Goal: Book appointment/travel/reservation

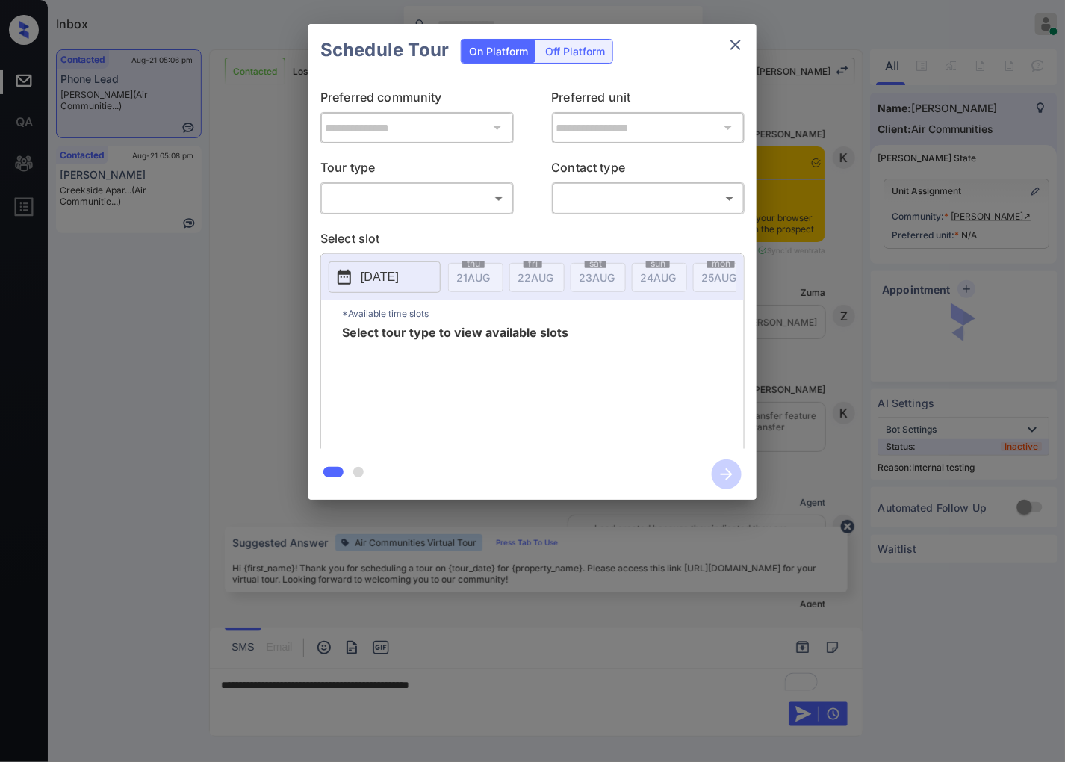
scroll to position [1789, 0]
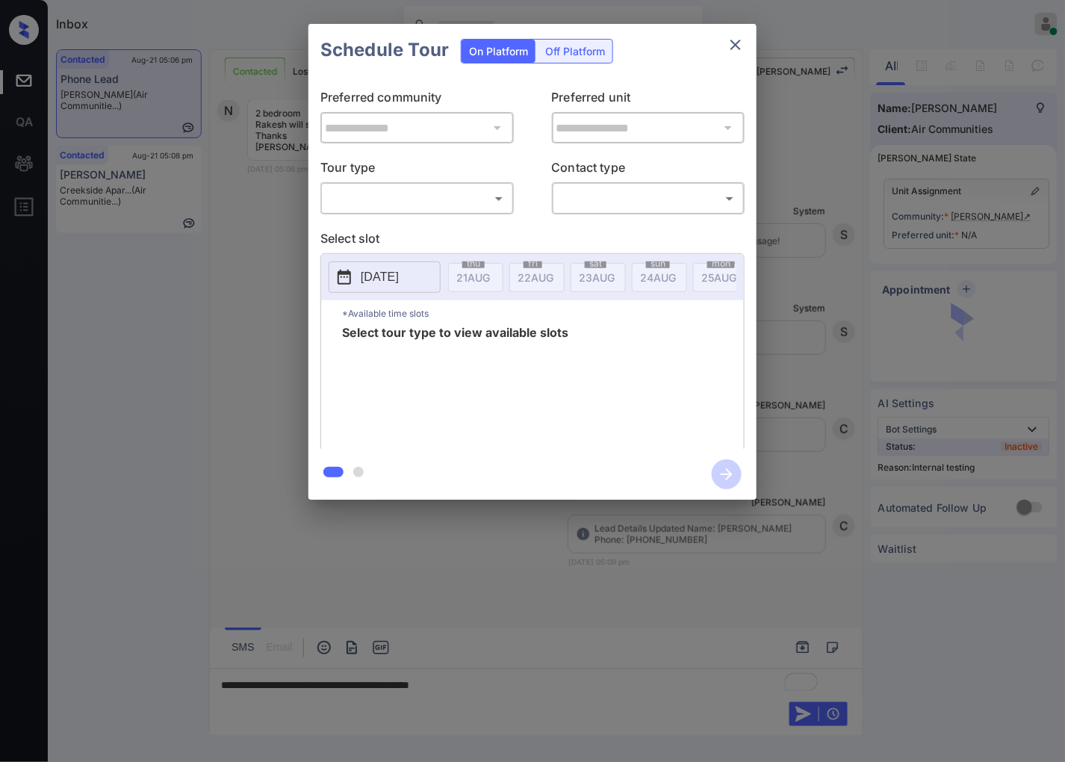
click at [418, 190] on body "Inbox Caroline Dacanay Online Set yourself offline Set yourself on break Profil…" at bounding box center [532, 381] width 1065 height 762
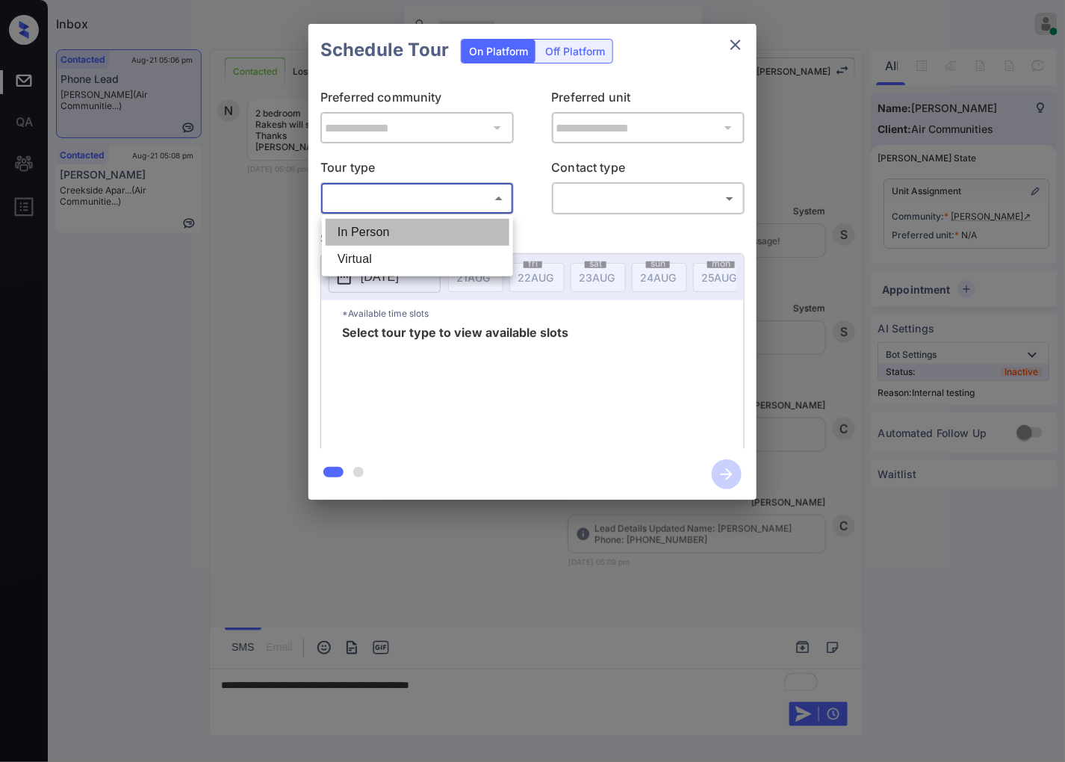
click at [413, 225] on li "In Person" at bounding box center [418, 232] width 184 height 27
type input "********"
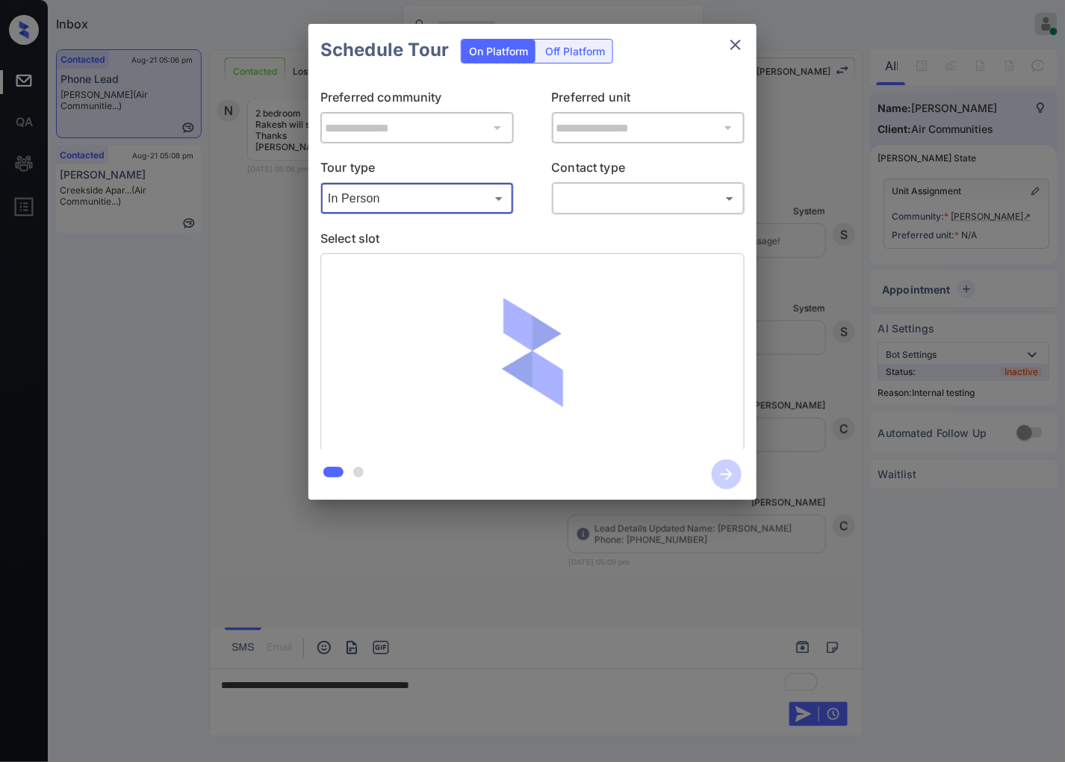
click at [680, 193] on body "Inbox Caroline Dacanay Online Set yourself offline Set yourself on break Profil…" at bounding box center [532, 381] width 1065 height 762
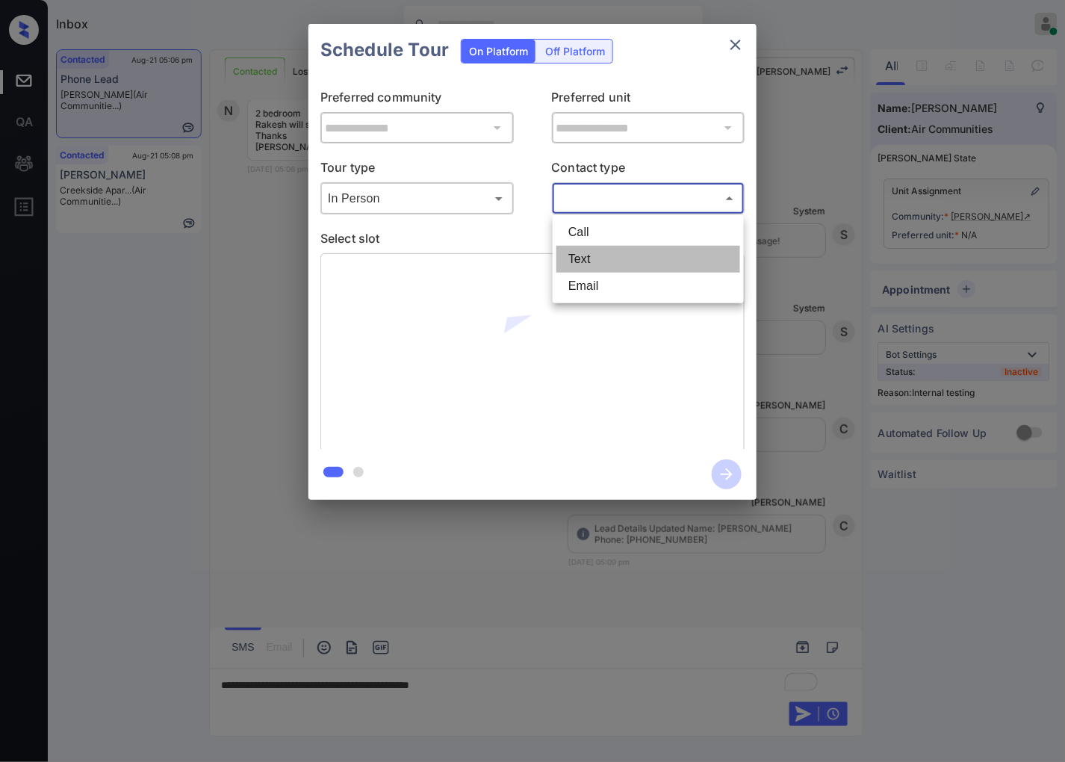
click at [609, 264] on li "Text" at bounding box center [648, 259] width 184 height 27
type input "****"
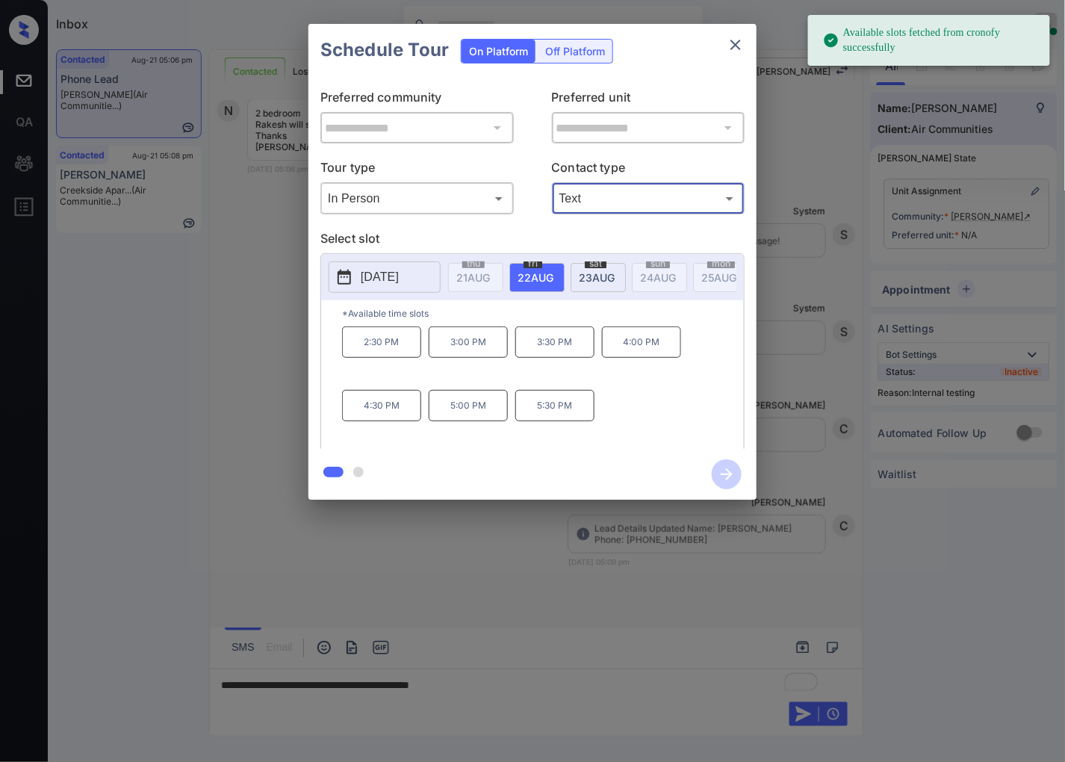
click at [859, 263] on div "**********" at bounding box center [532, 262] width 1065 height 524
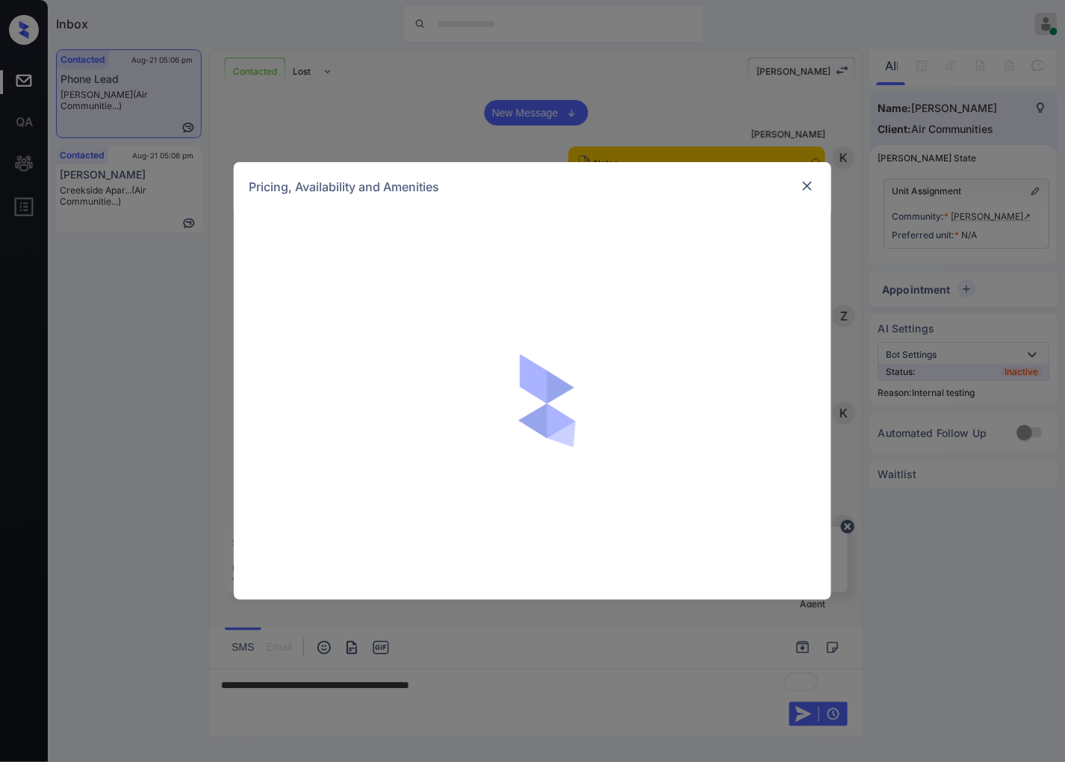
scroll to position [1789, 0]
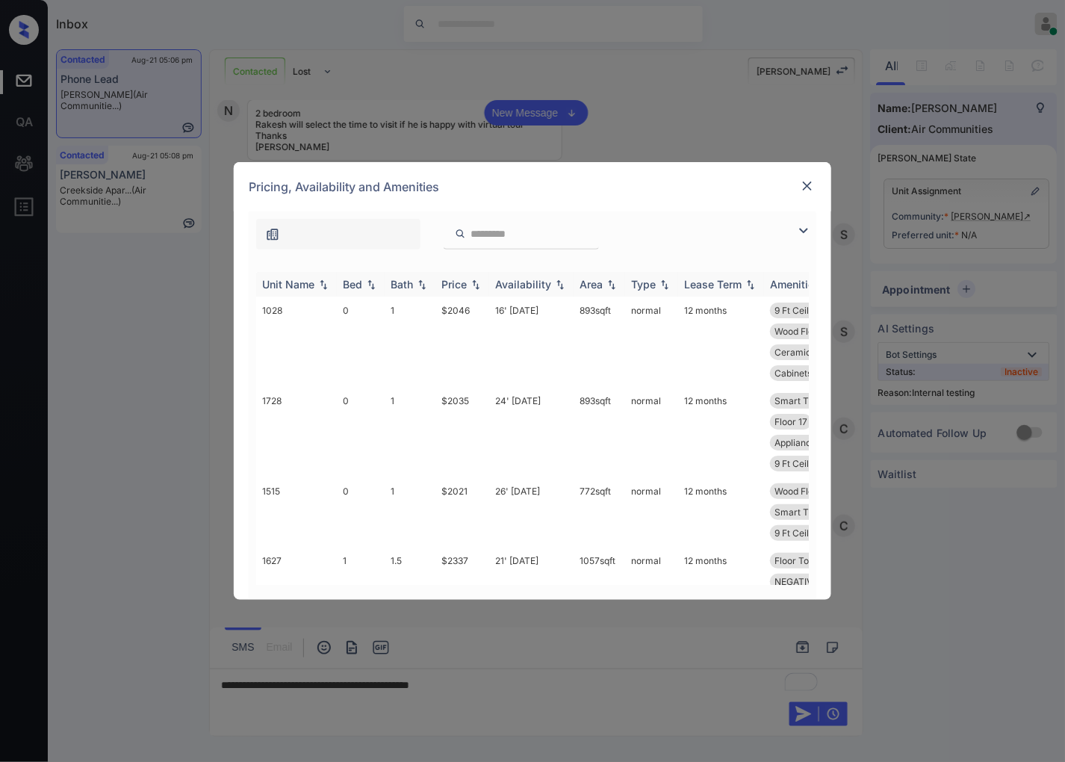
click at [473, 282] on img at bounding box center [475, 284] width 15 height 10
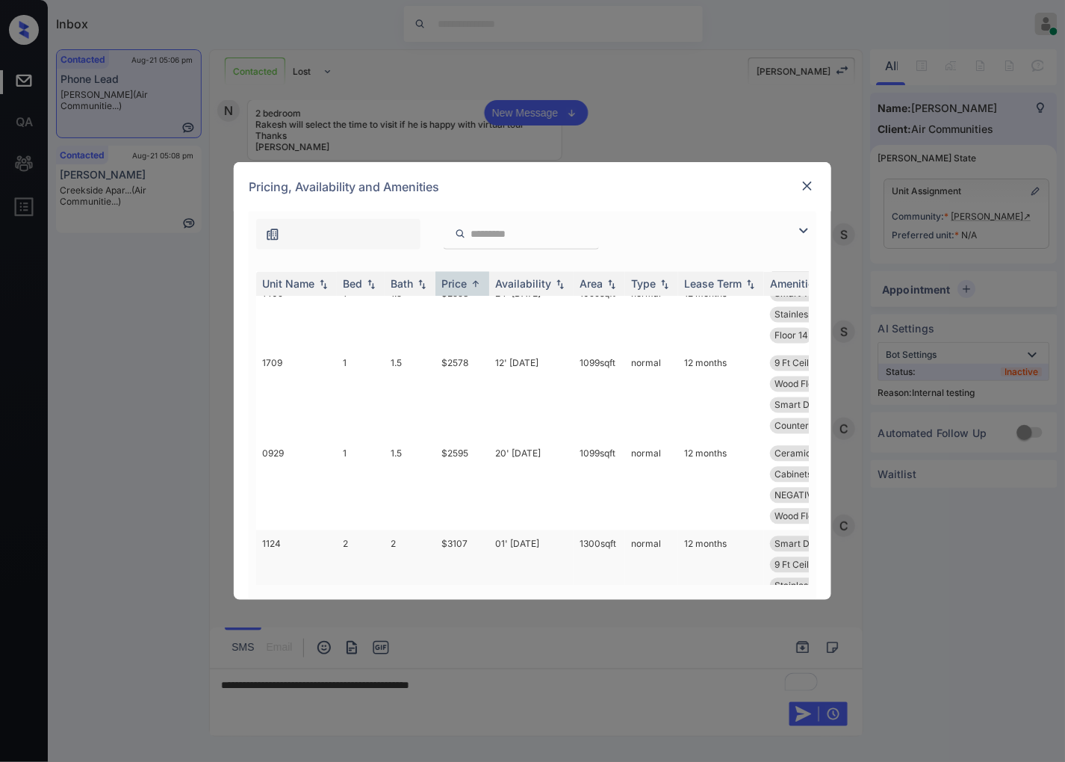
scroll to position [996, 0]
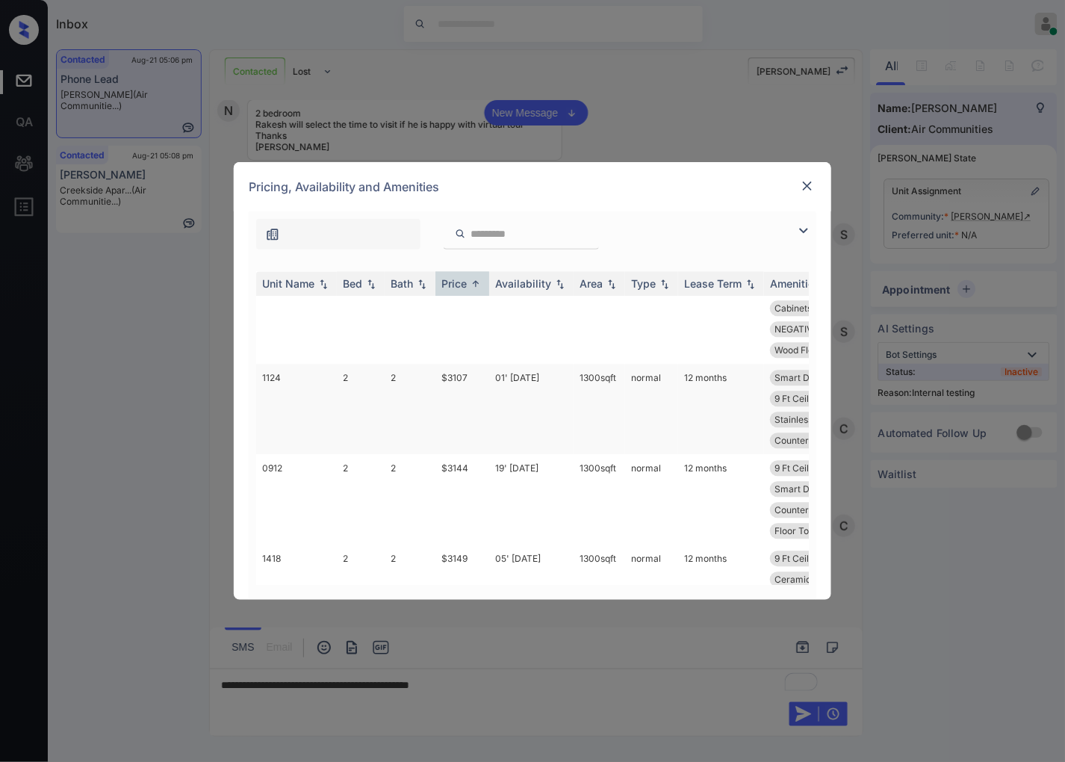
click at [446, 411] on td "$3107" at bounding box center [462, 409] width 54 height 90
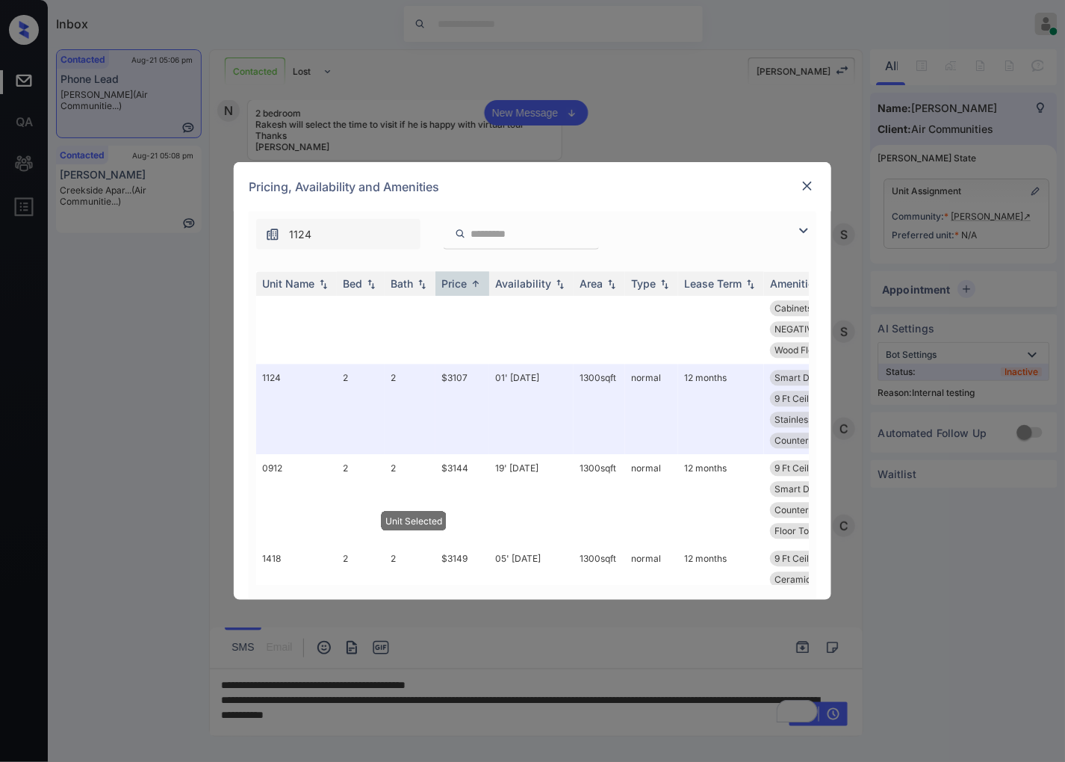
click at [798, 185] on div at bounding box center [807, 186] width 18 height 18
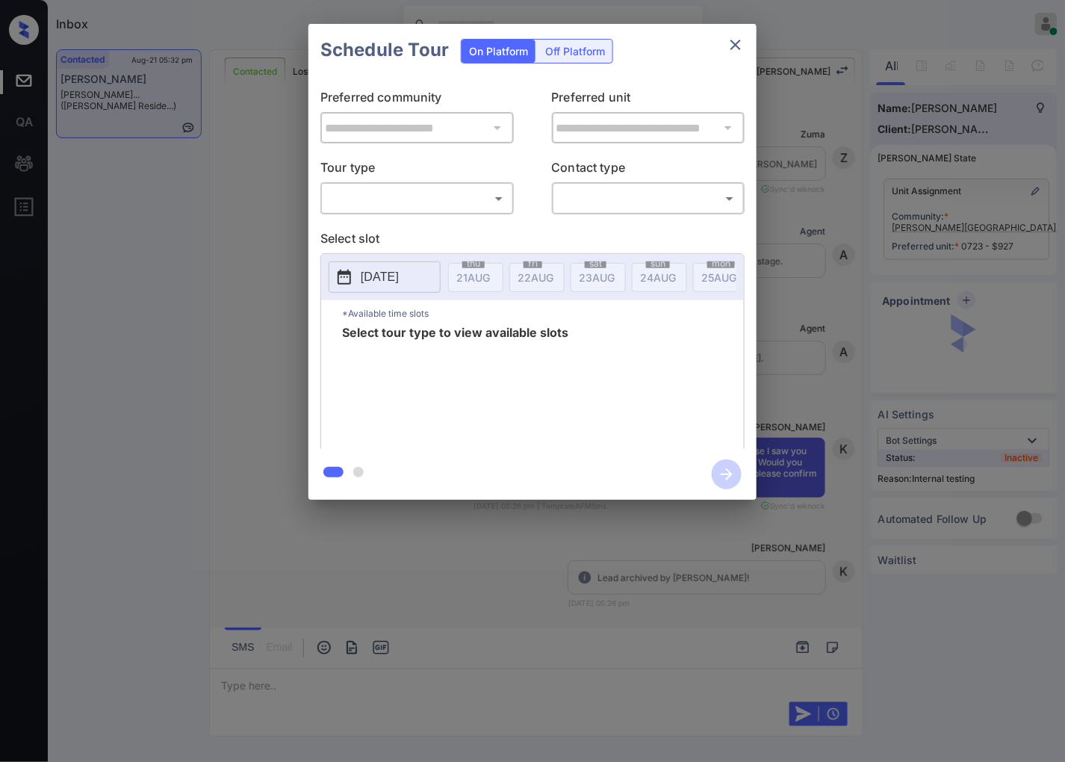
scroll to position [1367, 0]
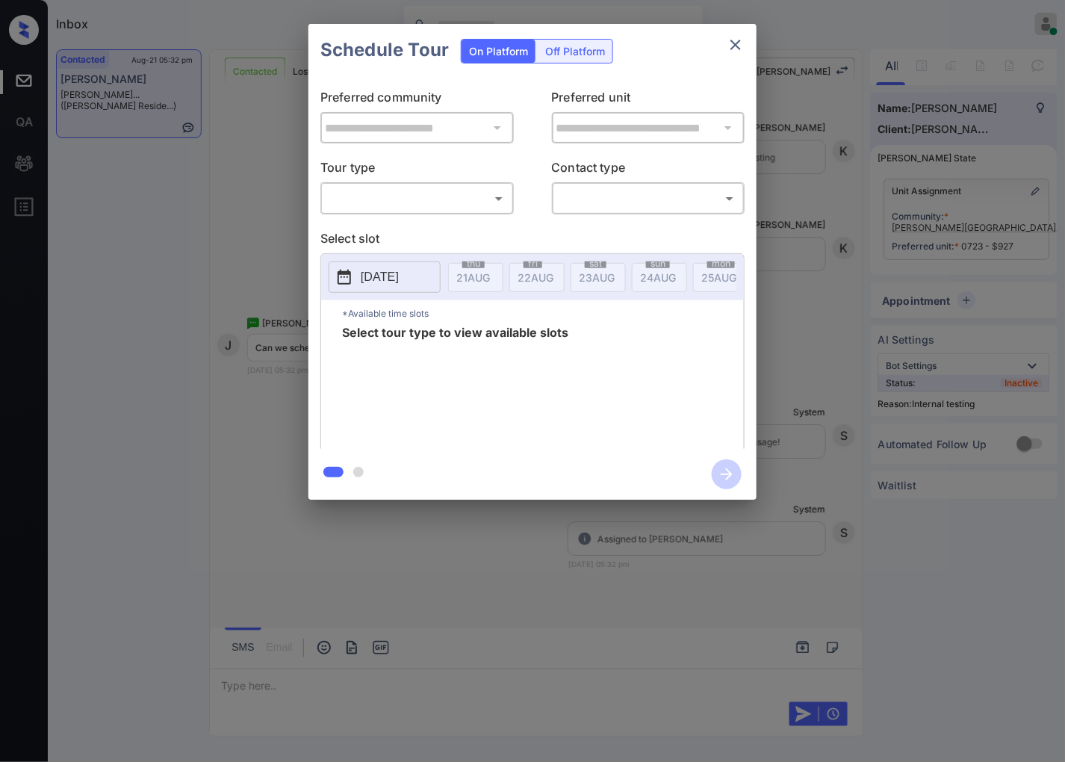
click at [457, 202] on body "Inbox Caroline Dacanay Online Set yourself offline Set yourself on break Profil…" at bounding box center [532, 381] width 1065 height 762
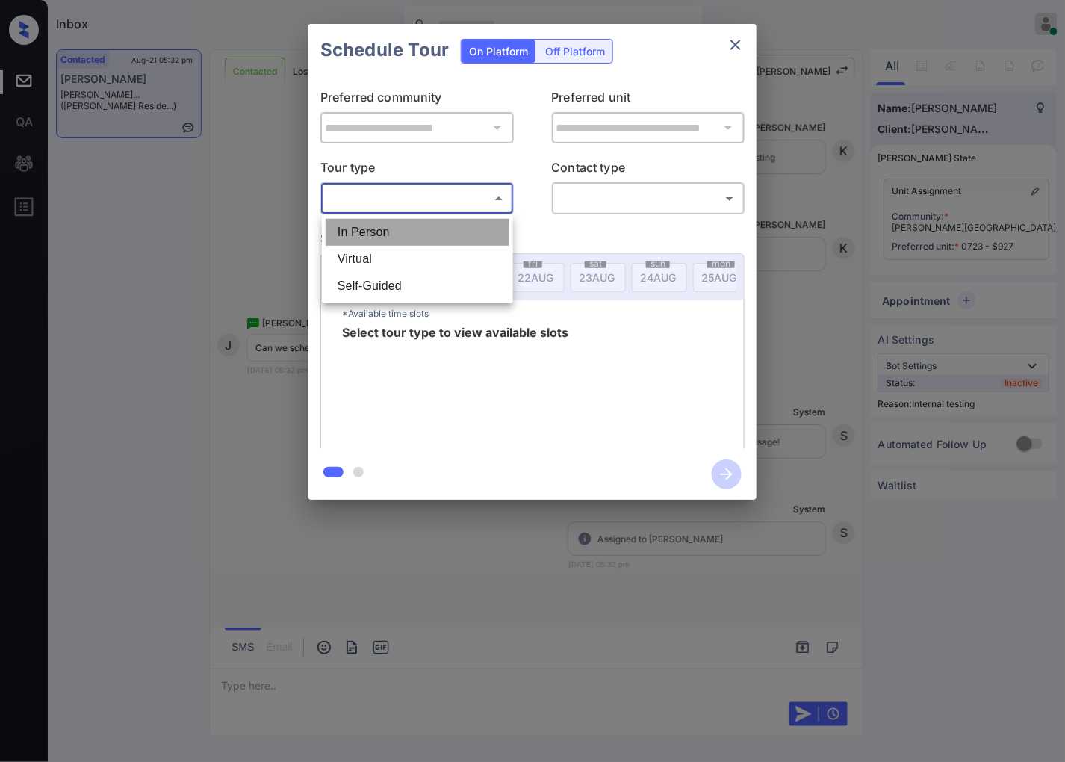
drag, startPoint x: 460, startPoint y: 222, endPoint x: 707, endPoint y: 202, distance: 247.3
click at [461, 223] on li "In Person" at bounding box center [418, 232] width 184 height 27
type input "********"
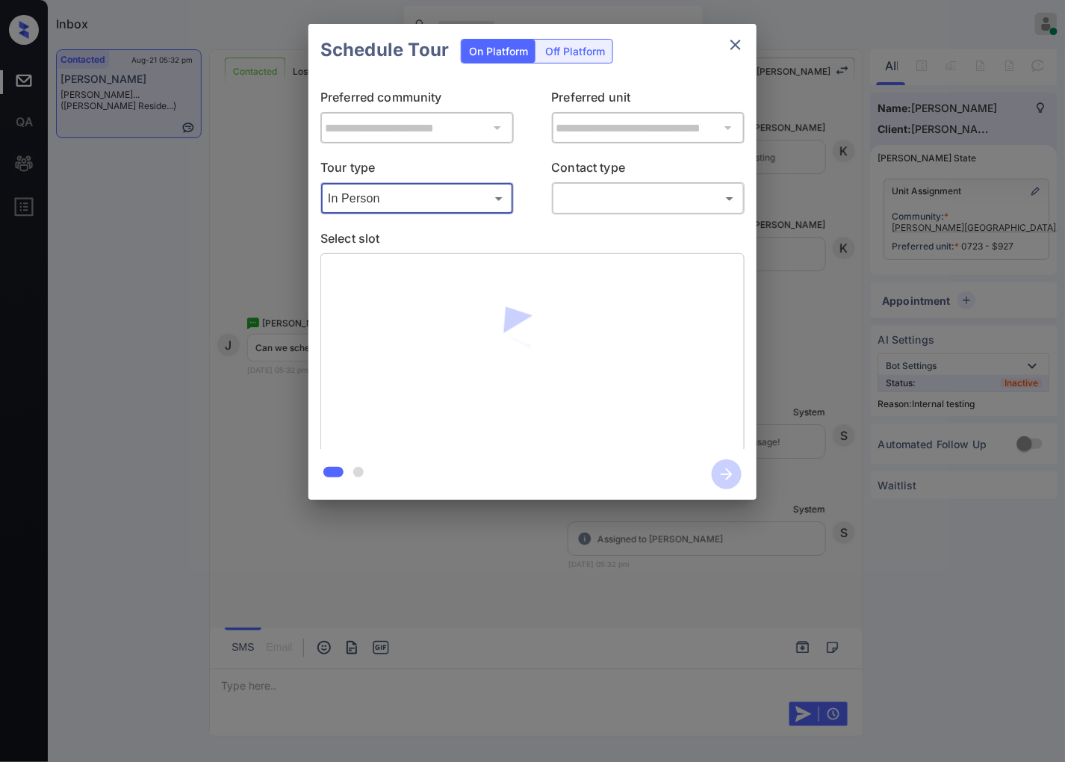
click at [648, 194] on body "Inbox Caroline Dacanay Online Set yourself offline Set yourself on break Profil…" at bounding box center [532, 381] width 1065 height 762
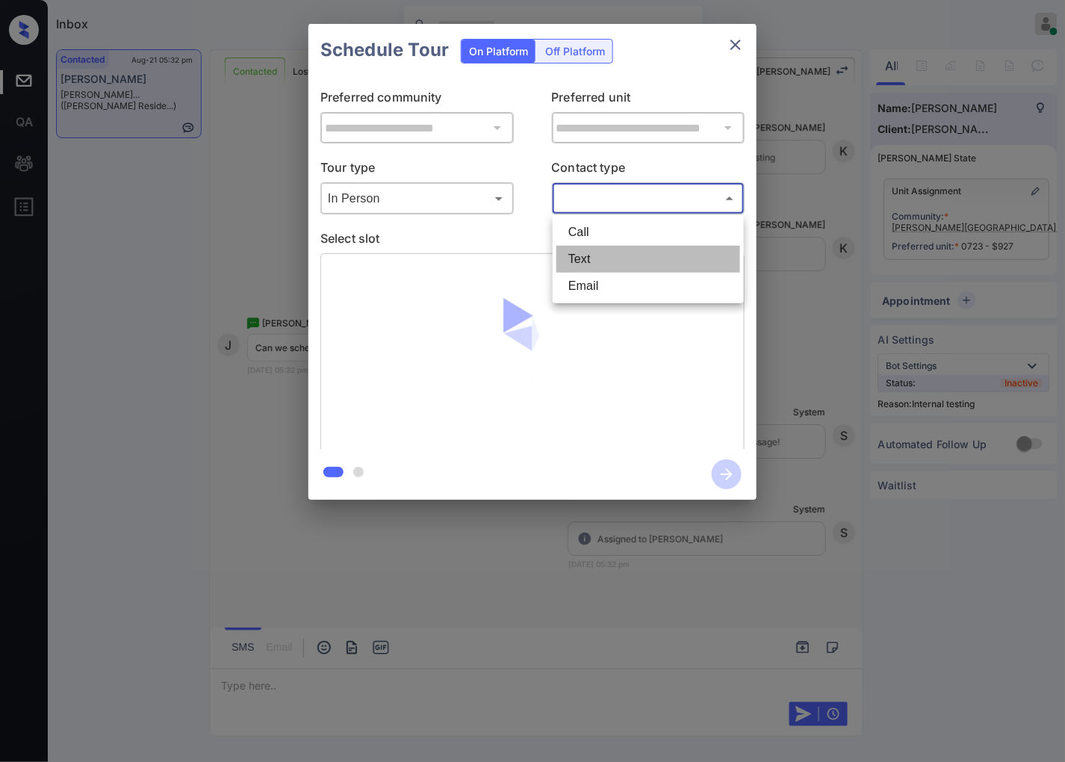
click at [645, 246] on li "Text" at bounding box center [648, 259] width 184 height 27
type input "****"
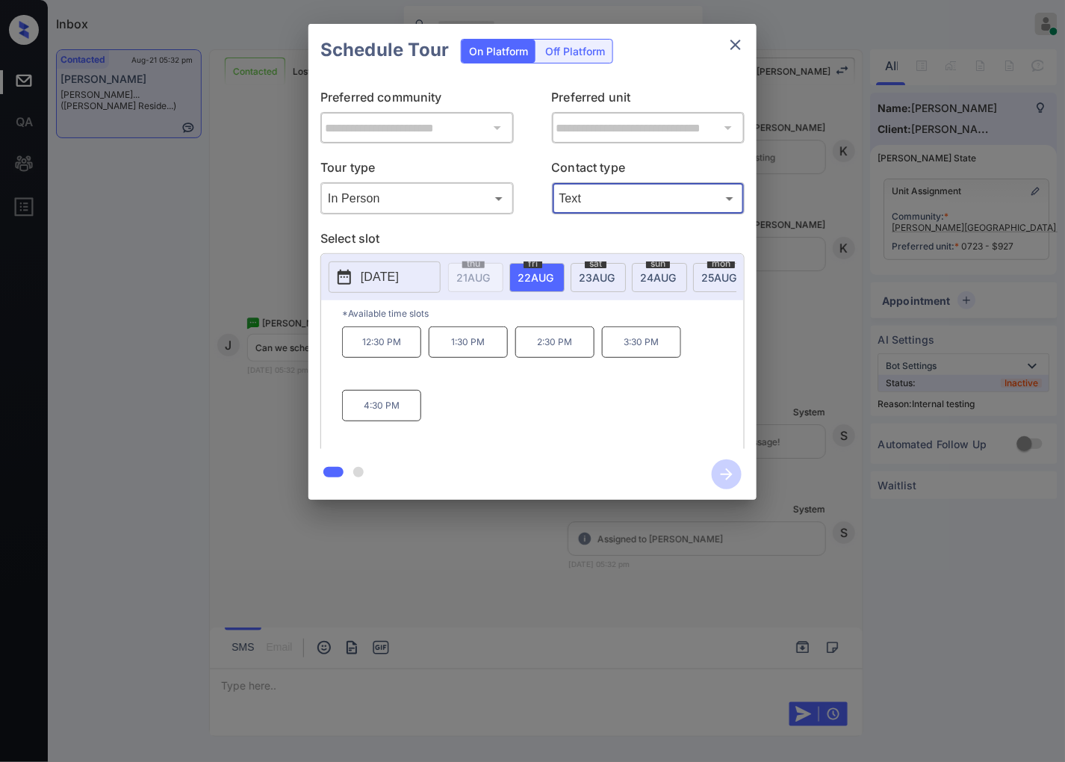
click at [235, 371] on div "**********" at bounding box center [532, 262] width 1065 height 524
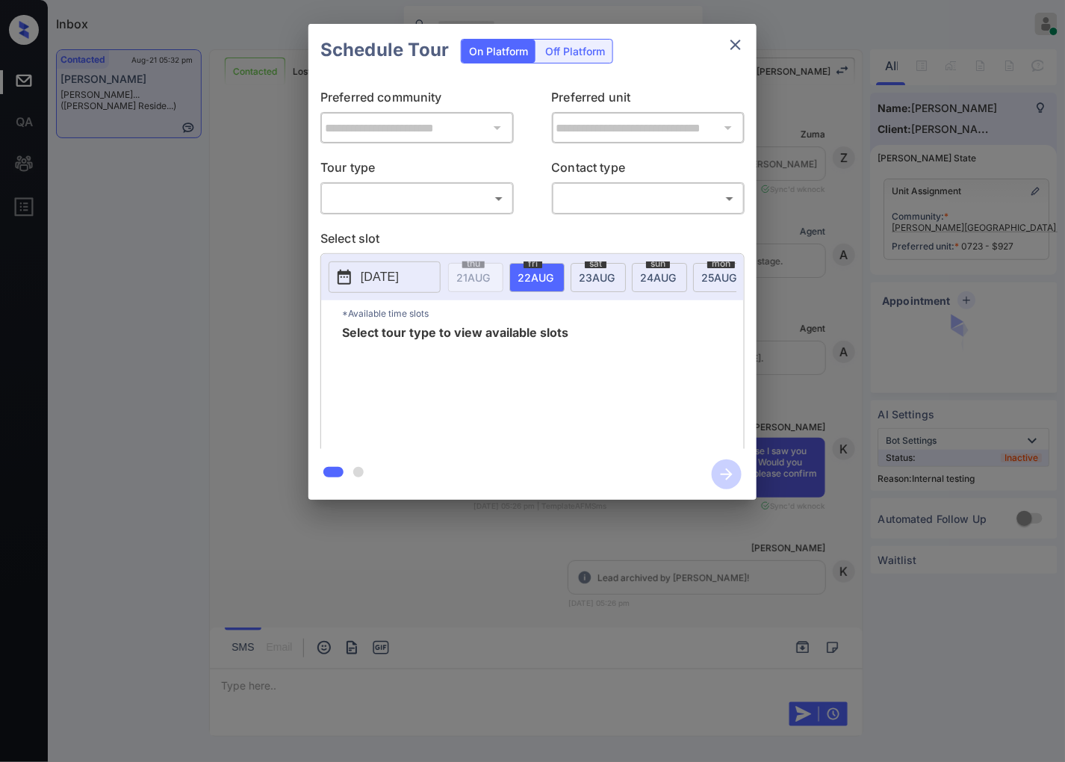
scroll to position [1367, 0]
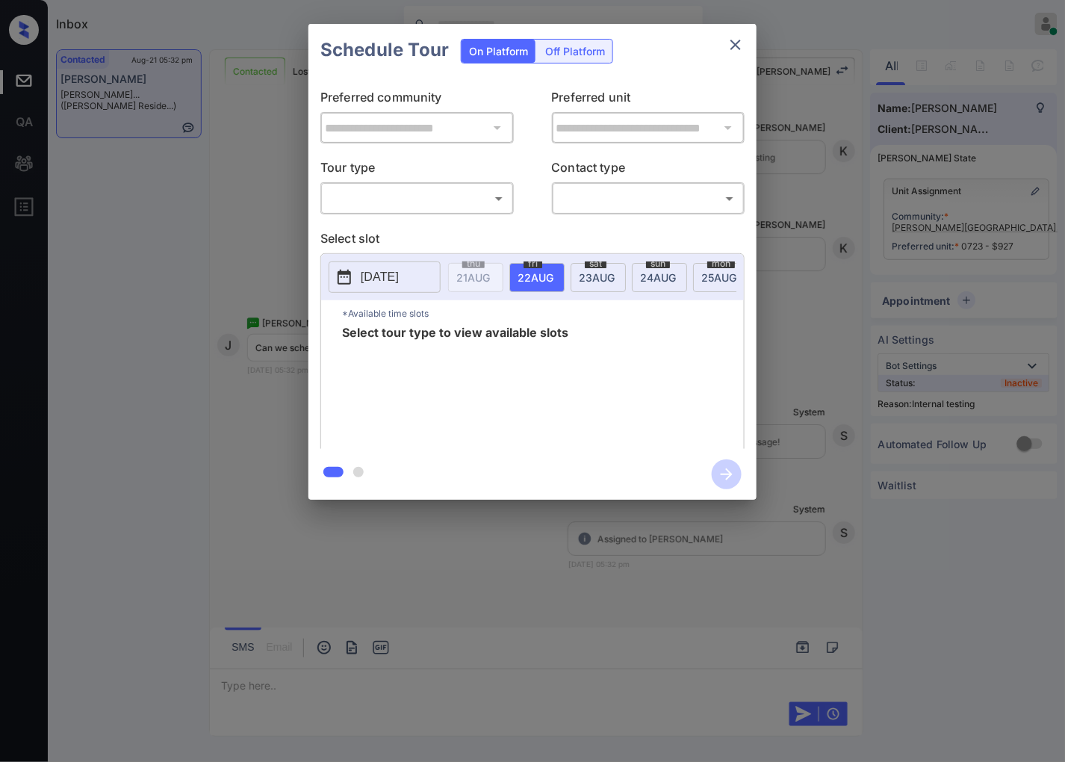
click at [386, 270] on p "2025-08-22" at bounding box center [380, 277] width 38 height 18
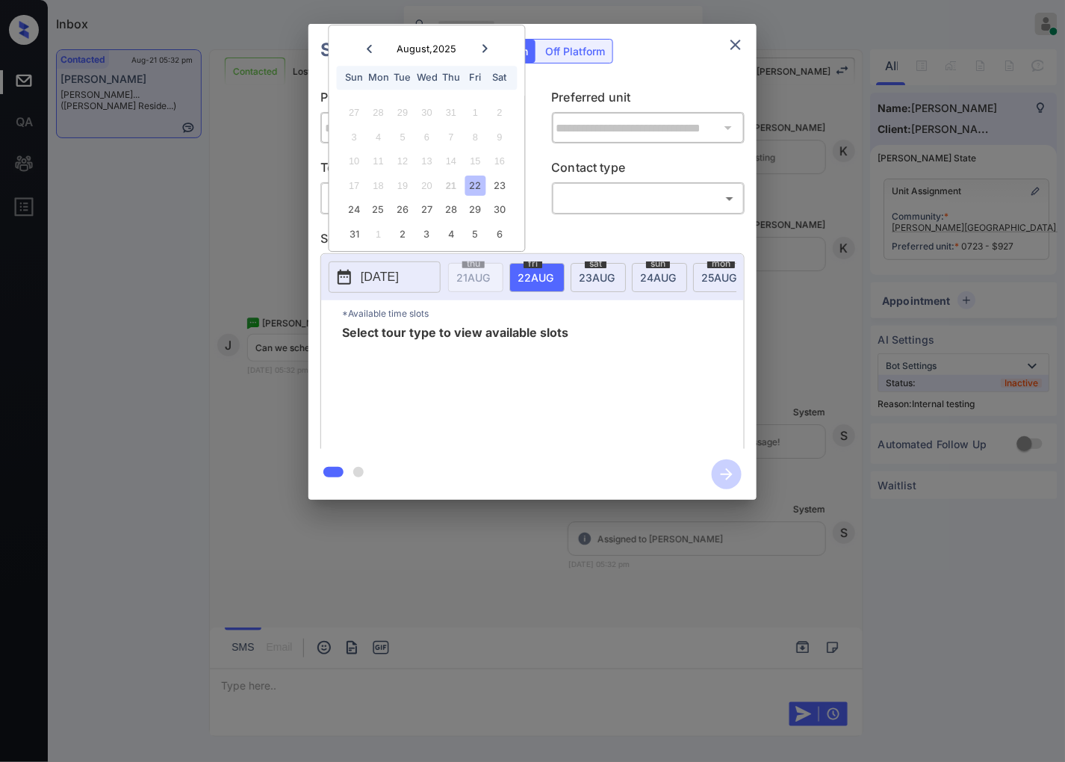
click at [370, 52] on icon at bounding box center [368, 48] width 9 height 9
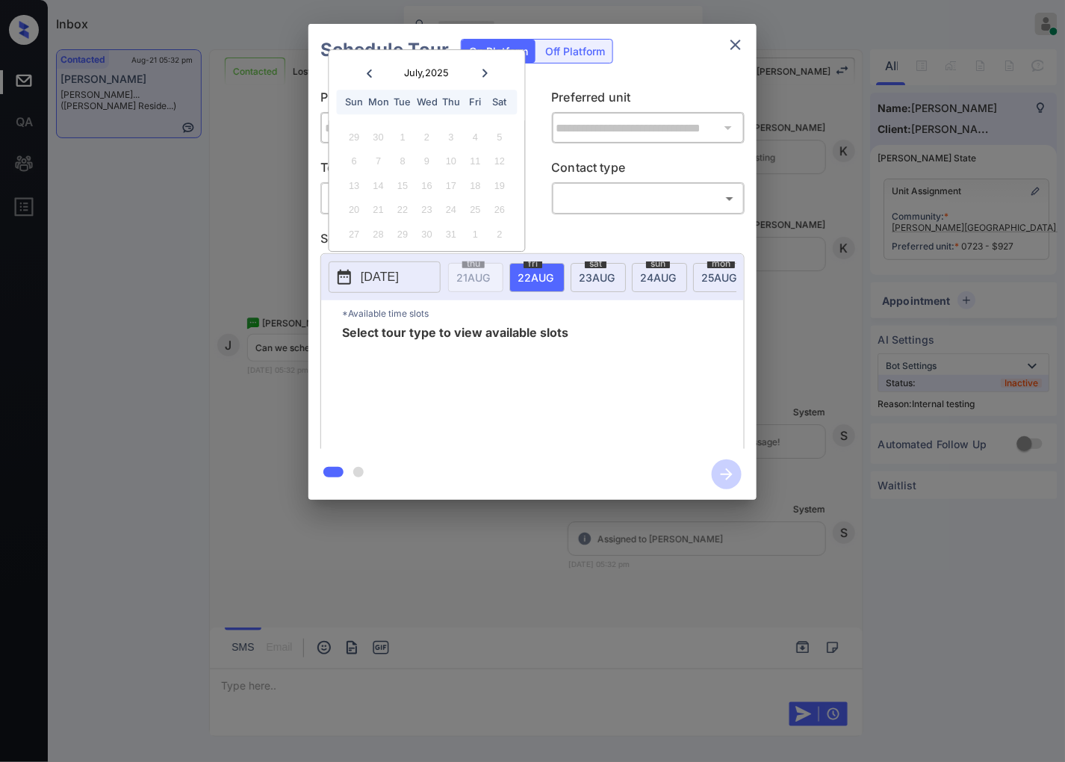
click at [485, 71] on icon at bounding box center [484, 73] width 5 height 8
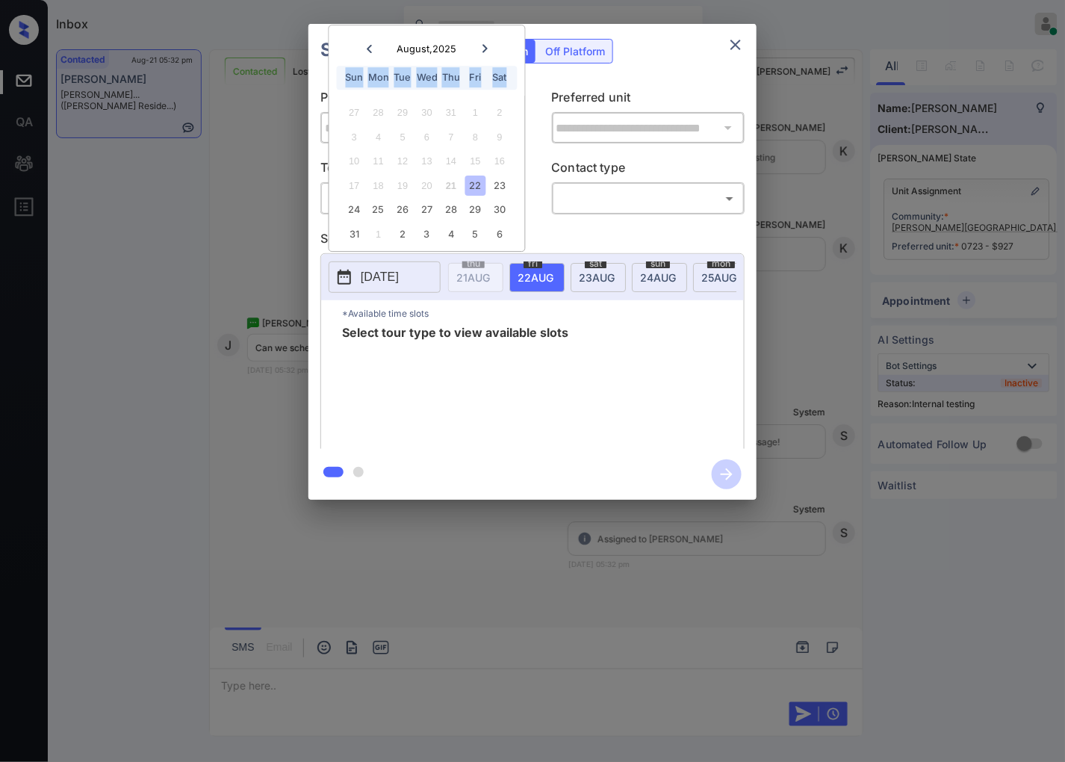
click at [485, 71] on div "Fri" at bounding box center [475, 78] width 20 height 20
click at [483, 48] on icon at bounding box center [484, 48] width 9 height 9
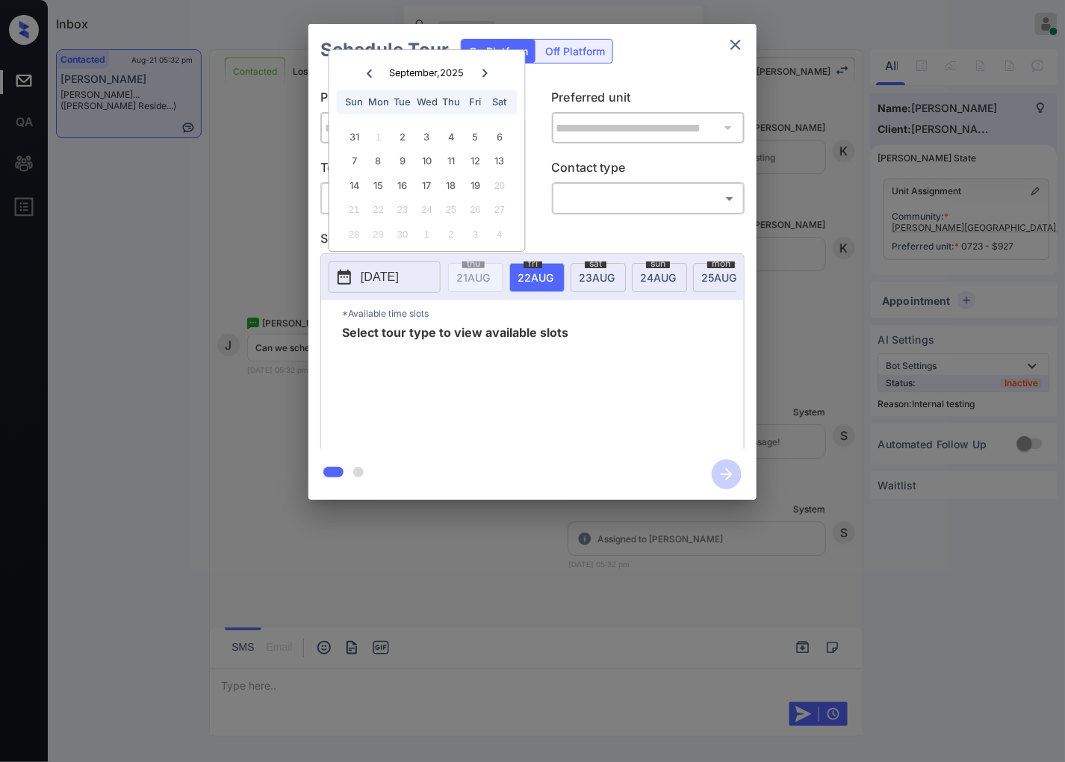
click at [292, 236] on div "**********" at bounding box center [532, 262] width 1065 height 524
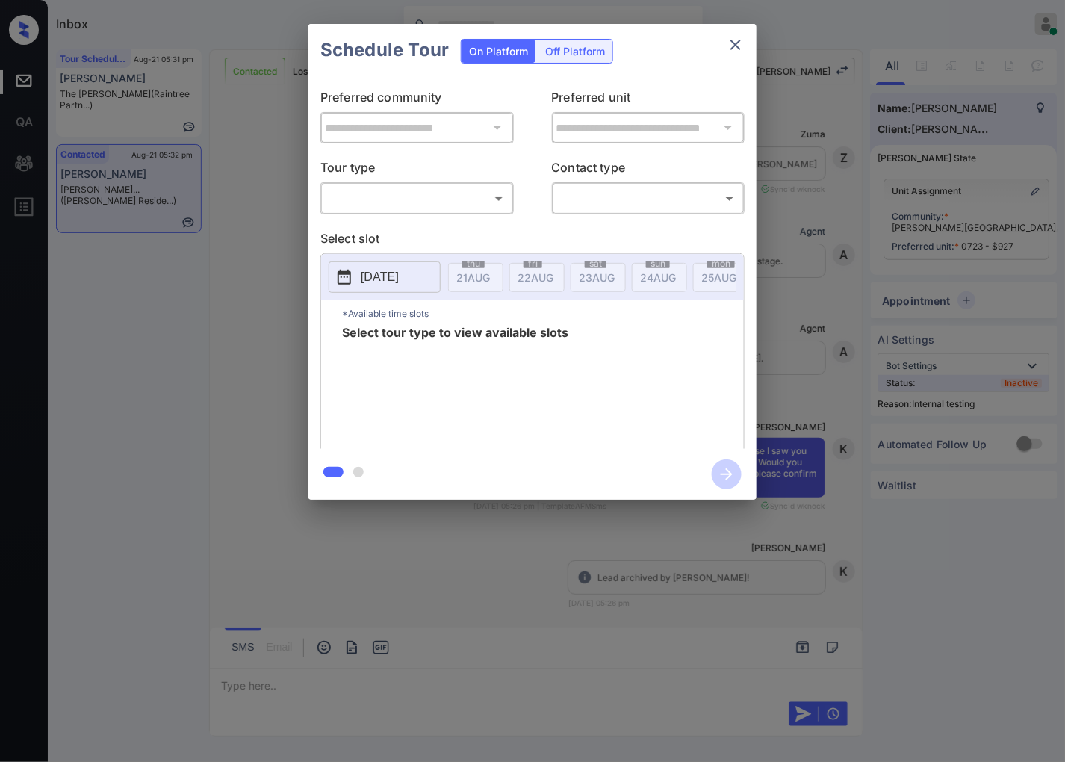
scroll to position [1034, 0]
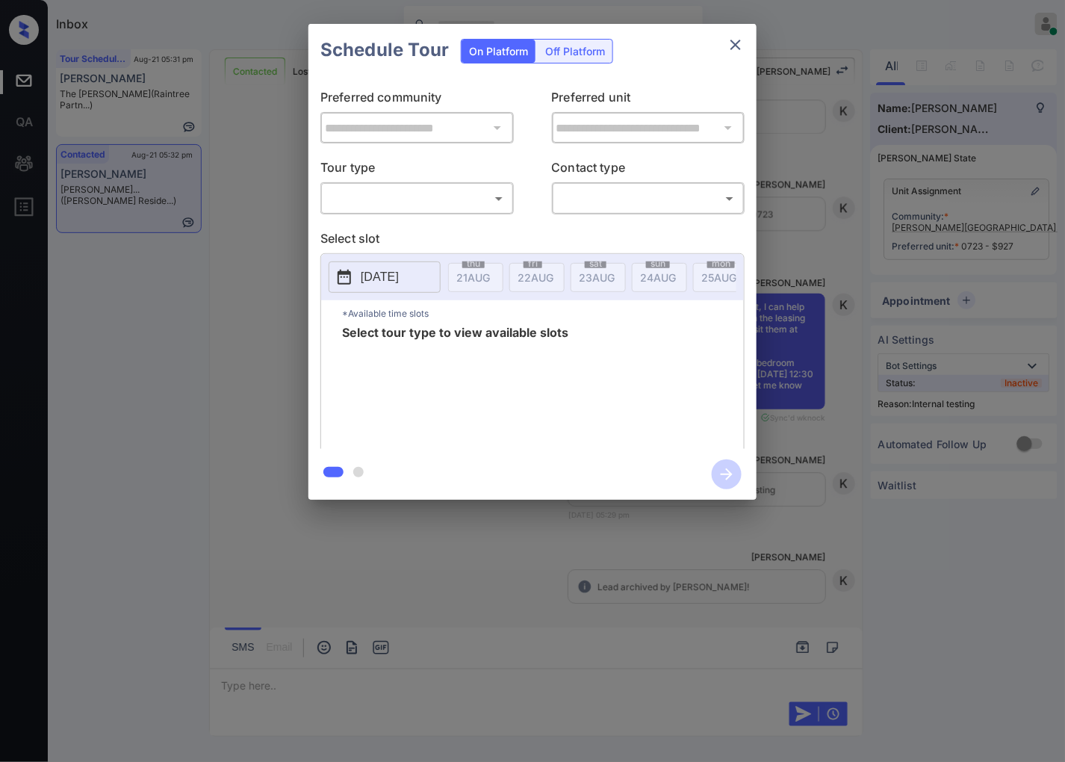
click at [496, 202] on body "Inbox [PERSON_NAME] Online Set yourself offline Set yourself on break Profile S…" at bounding box center [532, 381] width 1065 height 762
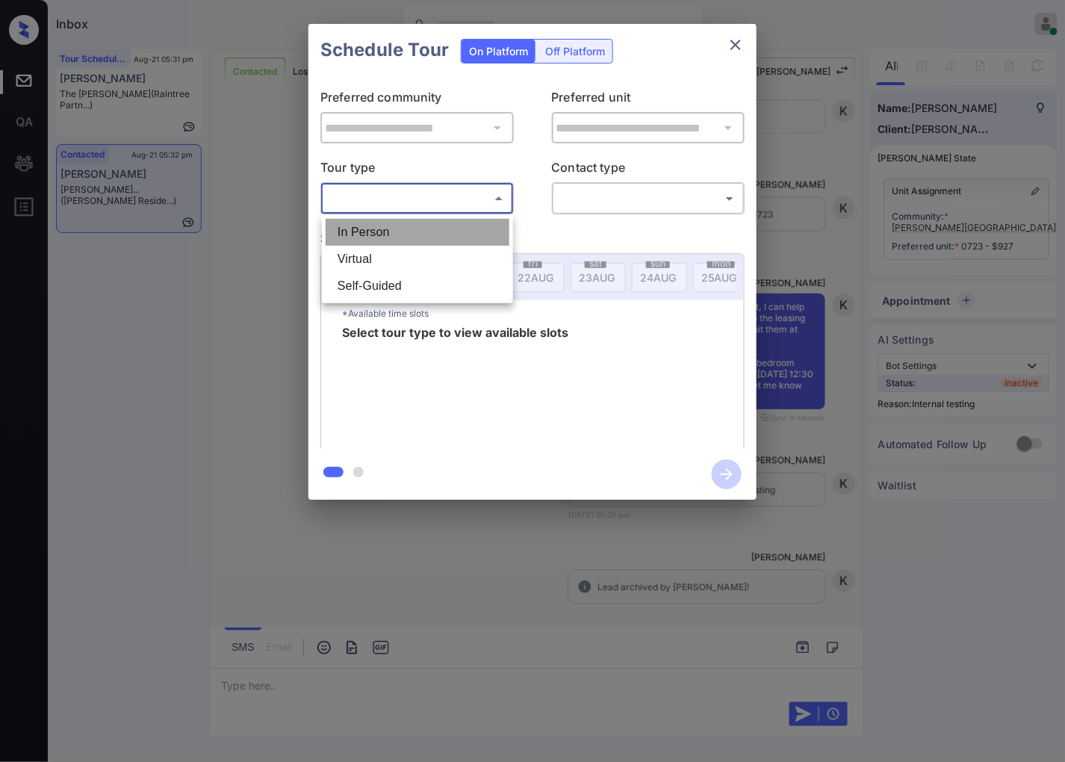
click at [495, 234] on li "In Person" at bounding box center [418, 232] width 184 height 27
type input "********"
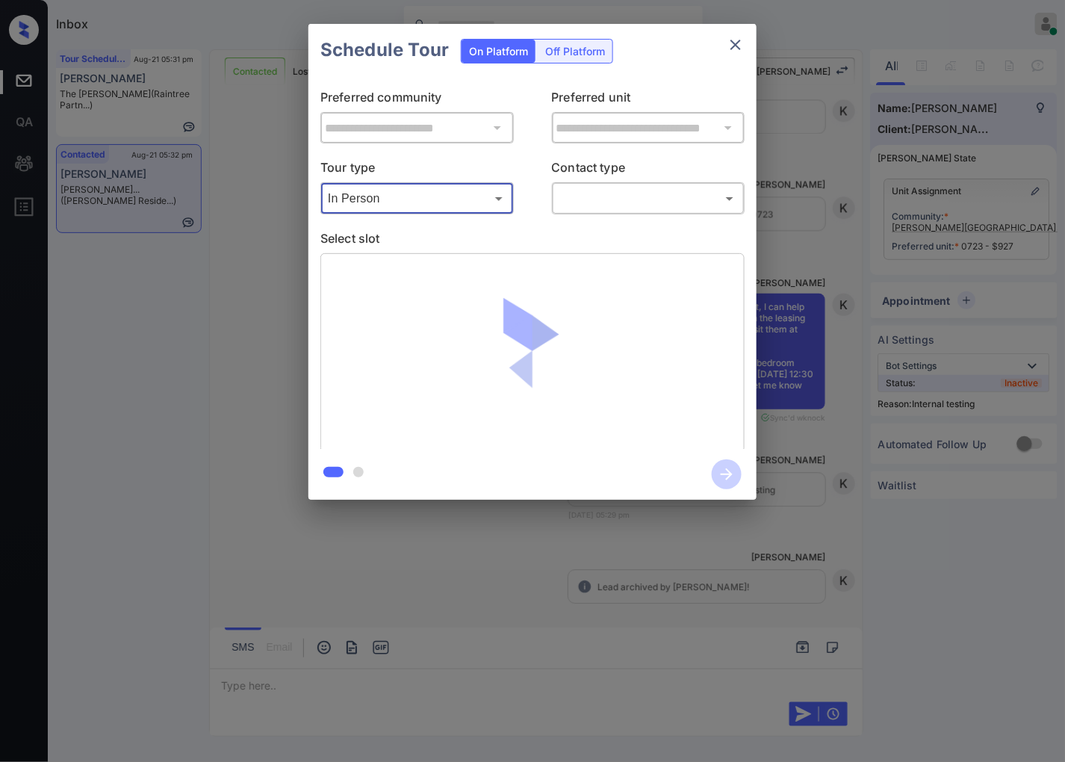
click at [594, 204] on body "Inbox Caroline Dacanay Online Set yourself offline Set yourself on break Profil…" at bounding box center [532, 381] width 1065 height 762
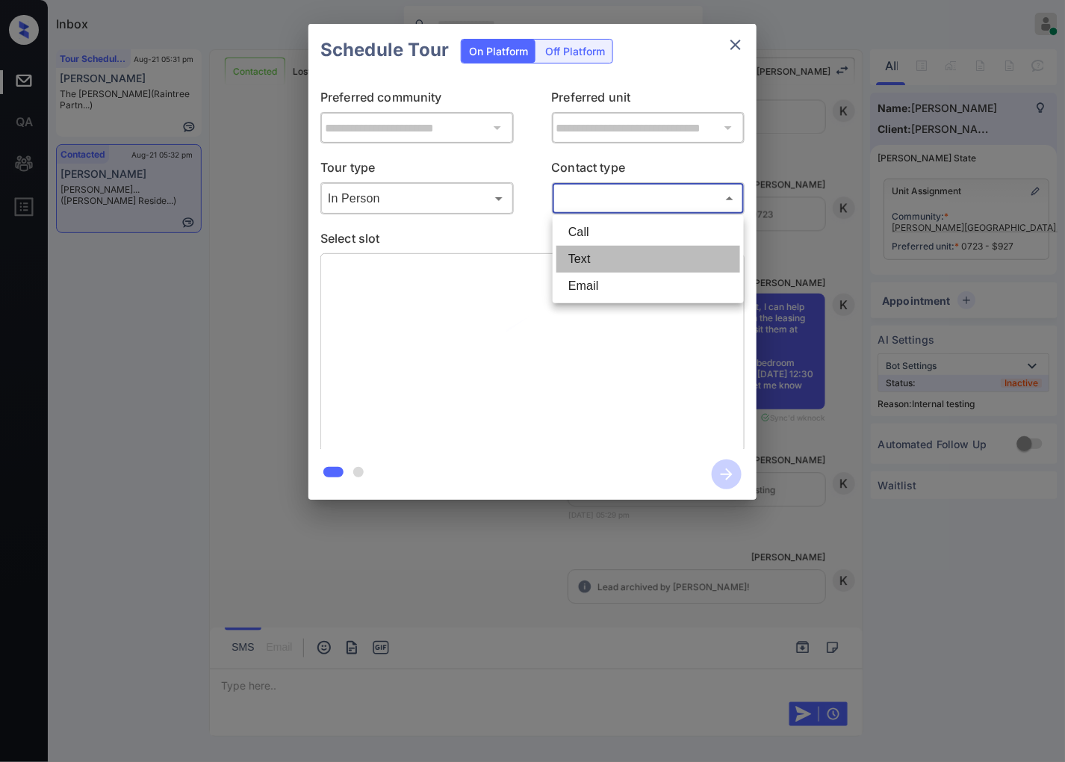
click at [608, 266] on li "Text" at bounding box center [648, 259] width 184 height 27
type input "****"
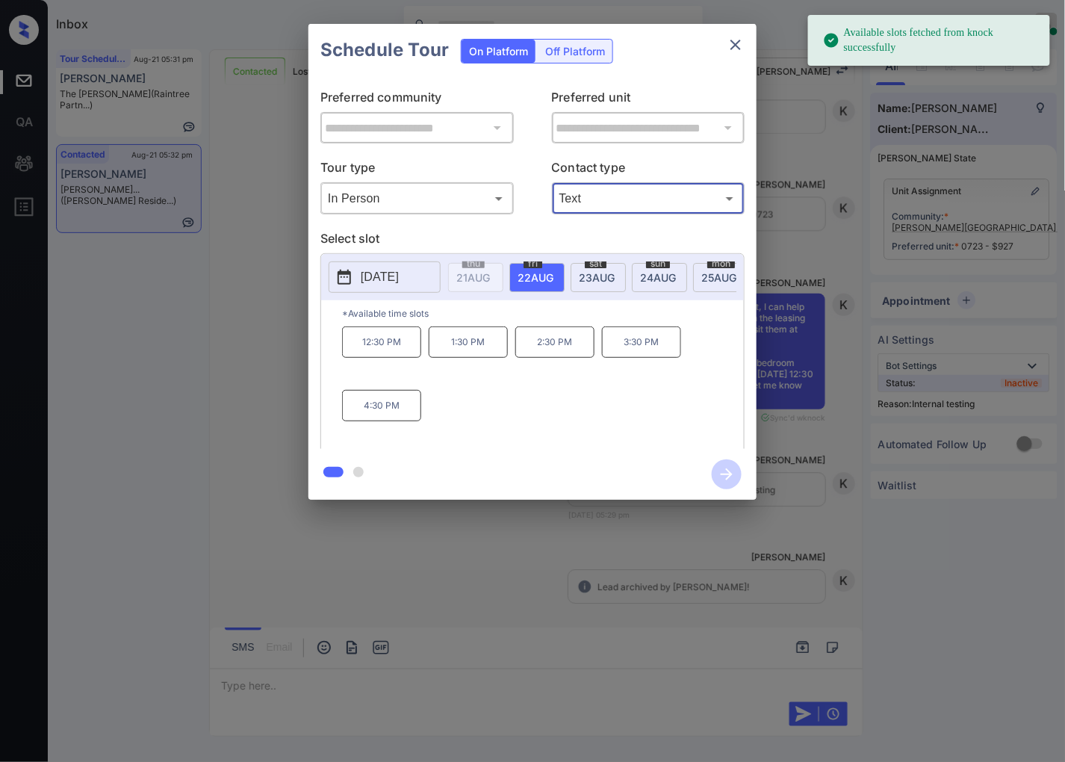
click at [399, 282] on p "[DATE]" at bounding box center [380, 277] width 38 height 18
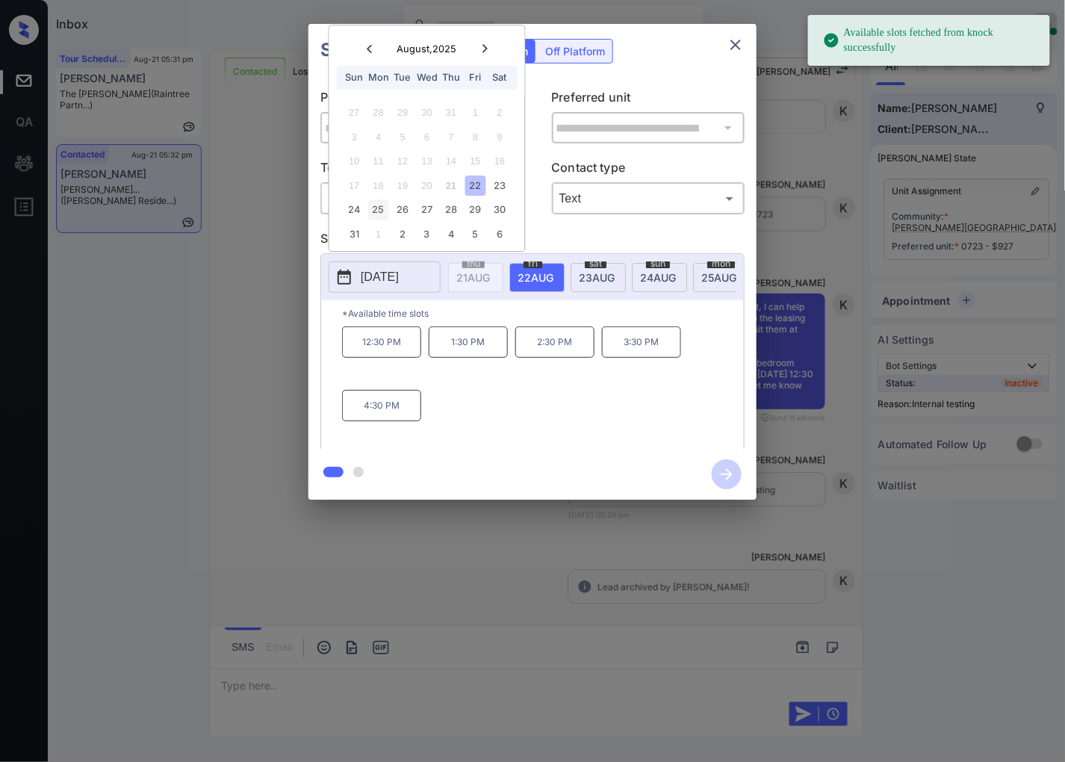
click at [371, 207] on div "25" at bounding box center [378, 210] width 20 height 20
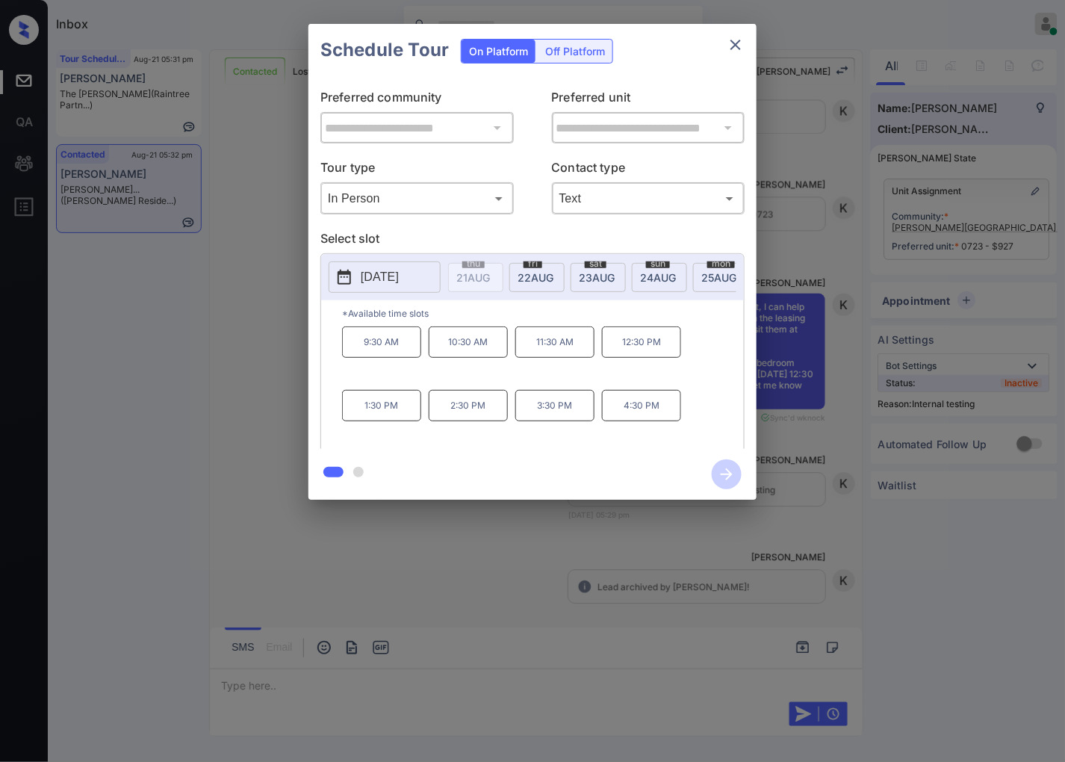
click at [441, 524] on div at bounding box center [532, 381] width 1065 height 762
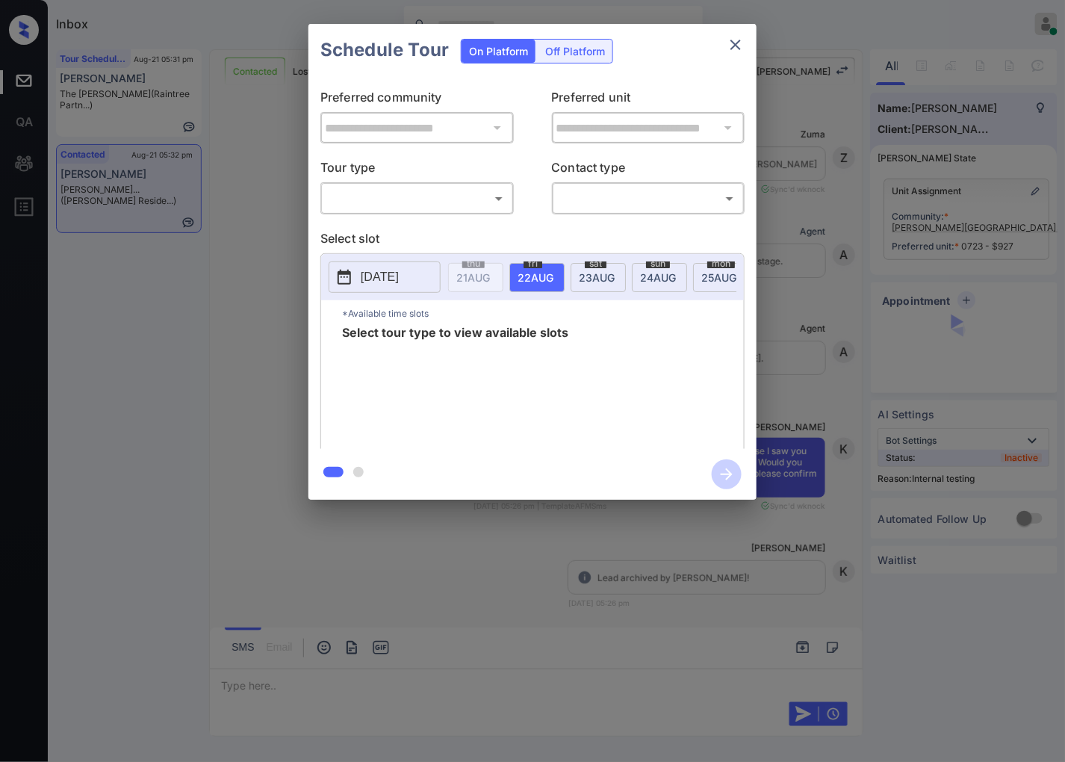
scroll to position [1367, 0]
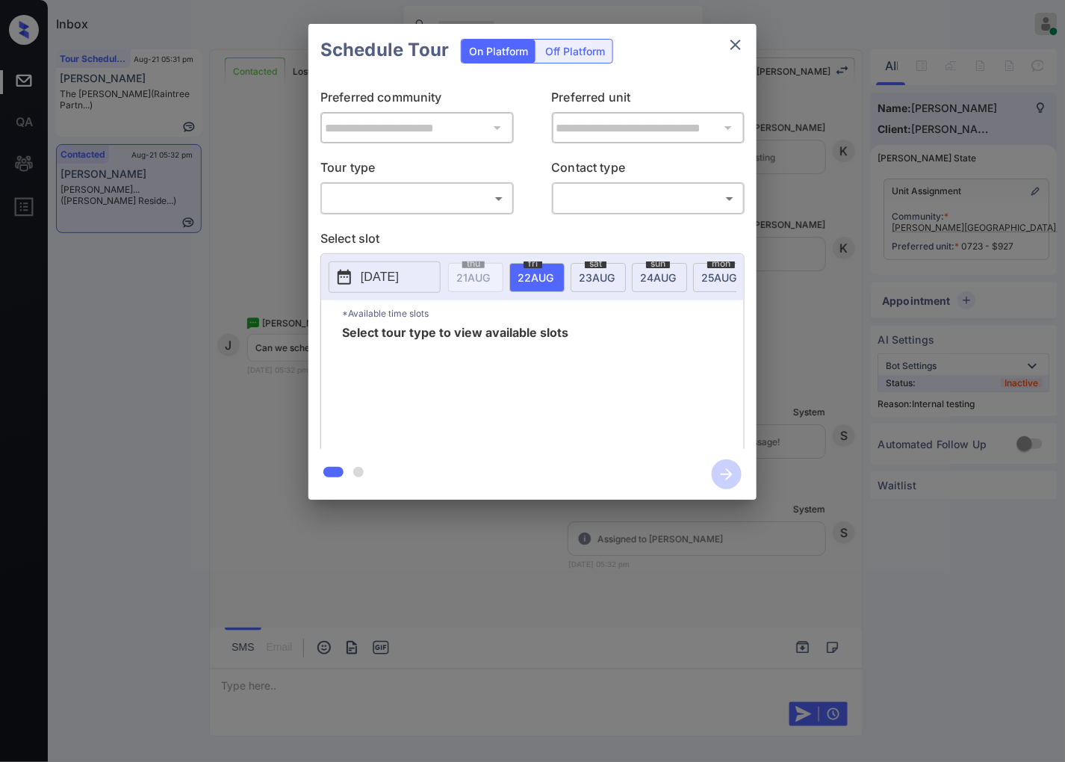
click at [423, 199] on body "Inbox [PERSON_NAME] Online Set yourself offline Set yourself on break Profile S…" at bounding box center [532, 381] width 1065 height 762
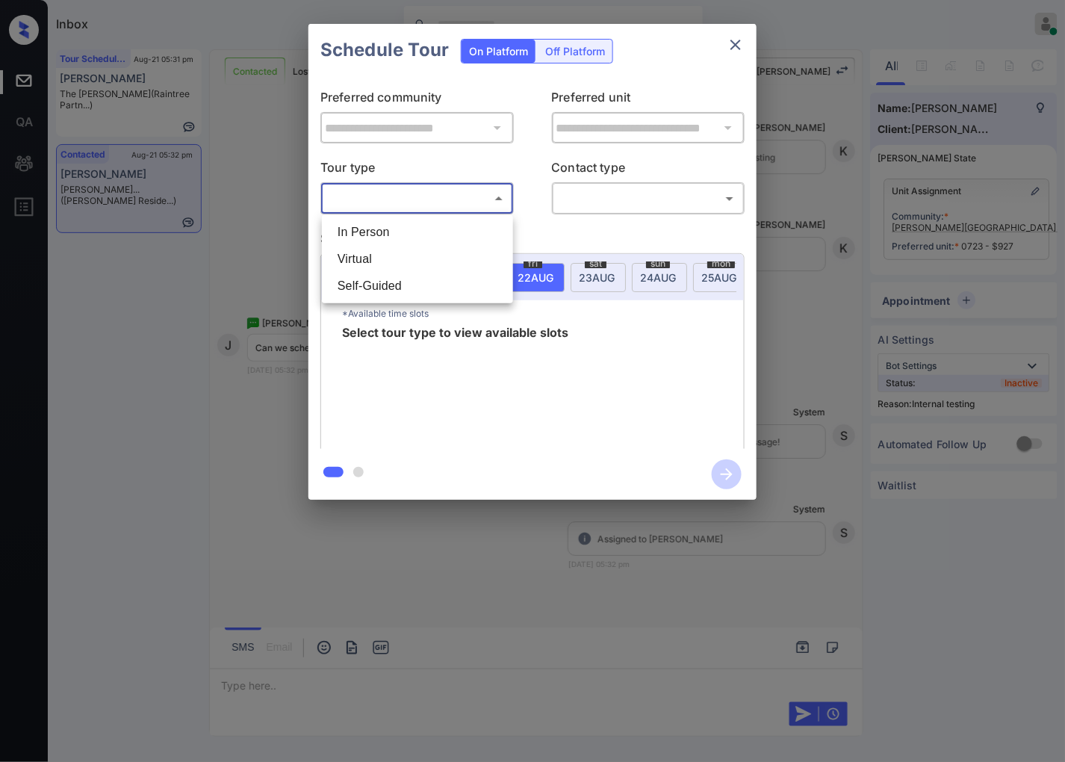
click at [428, 251] on li "Virtual" at bounding box center [418, 259] width 184 height 27
type input "*******"
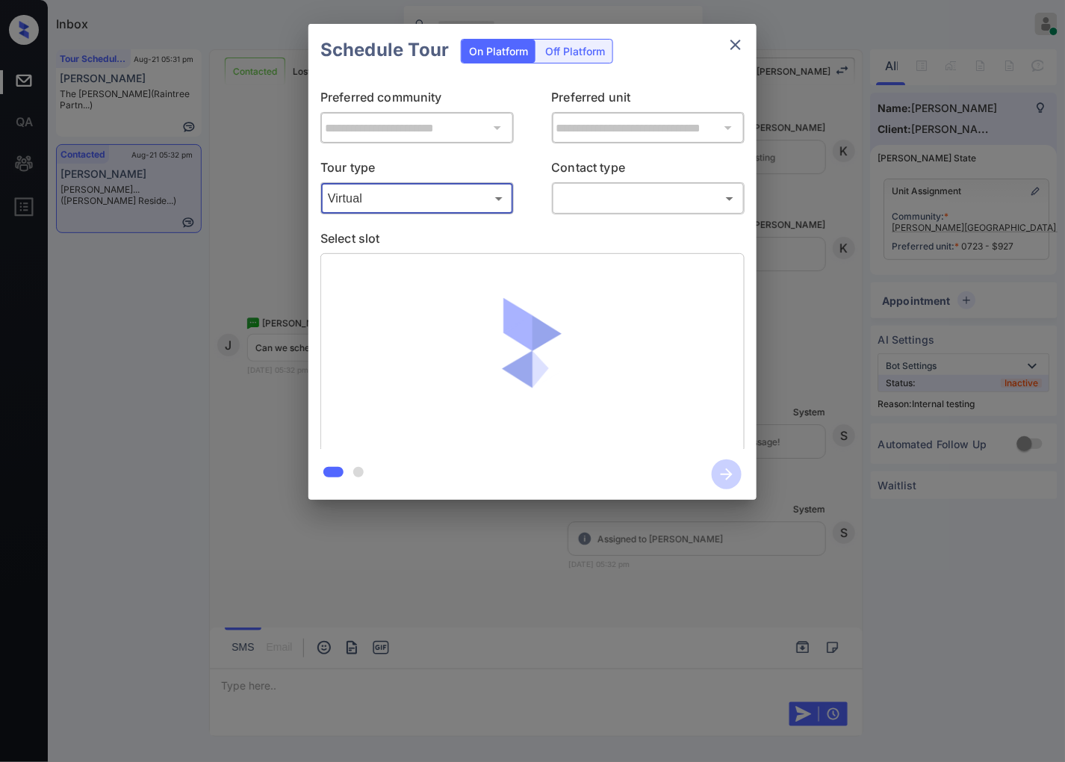
click at [596, 177] on p "Contact type" at bounding box center [648, 170] width 193 height 24
click at [603, 207] on body "Inbox Caroline Dacanay Online Set yourself offline Set yourself on break Profil…" at bounding box center [532, 381] width 1065 height 762
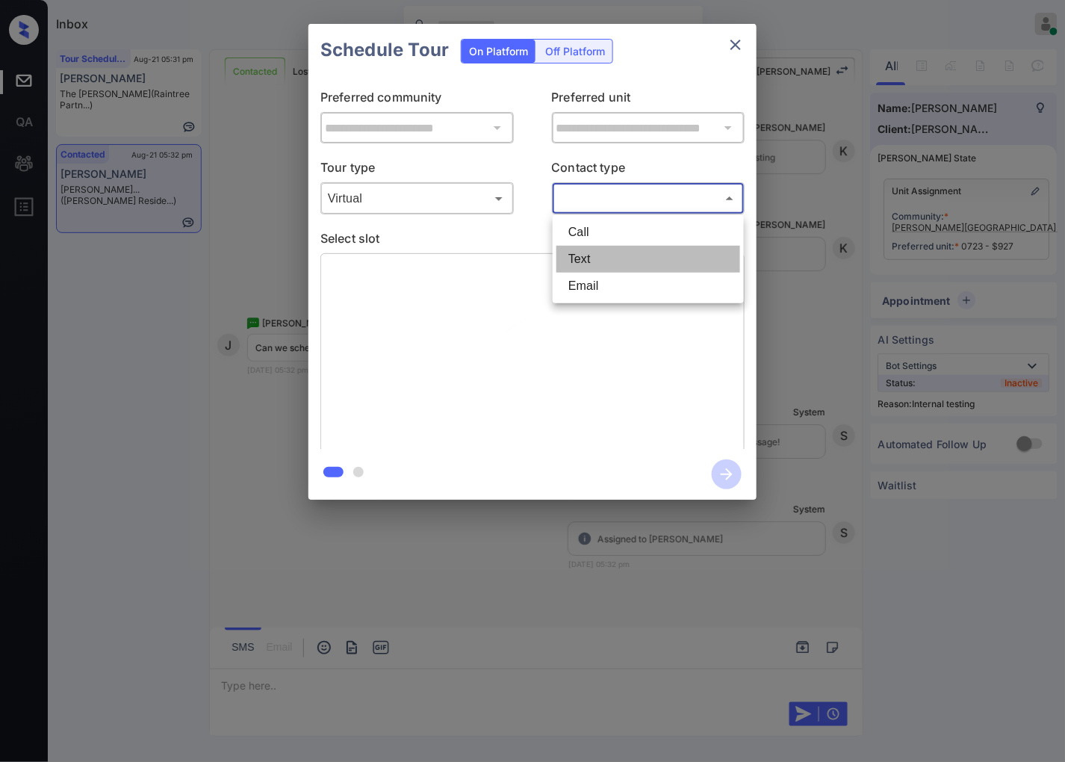
drag, startPoint x: 595, startPoint y: 258, endPoint x: 394, endPoint y: 304, distance: 206.0
click at [594, 259] on li "Text" at bounding box center [648, 259] width 184 height 27
type input "****"
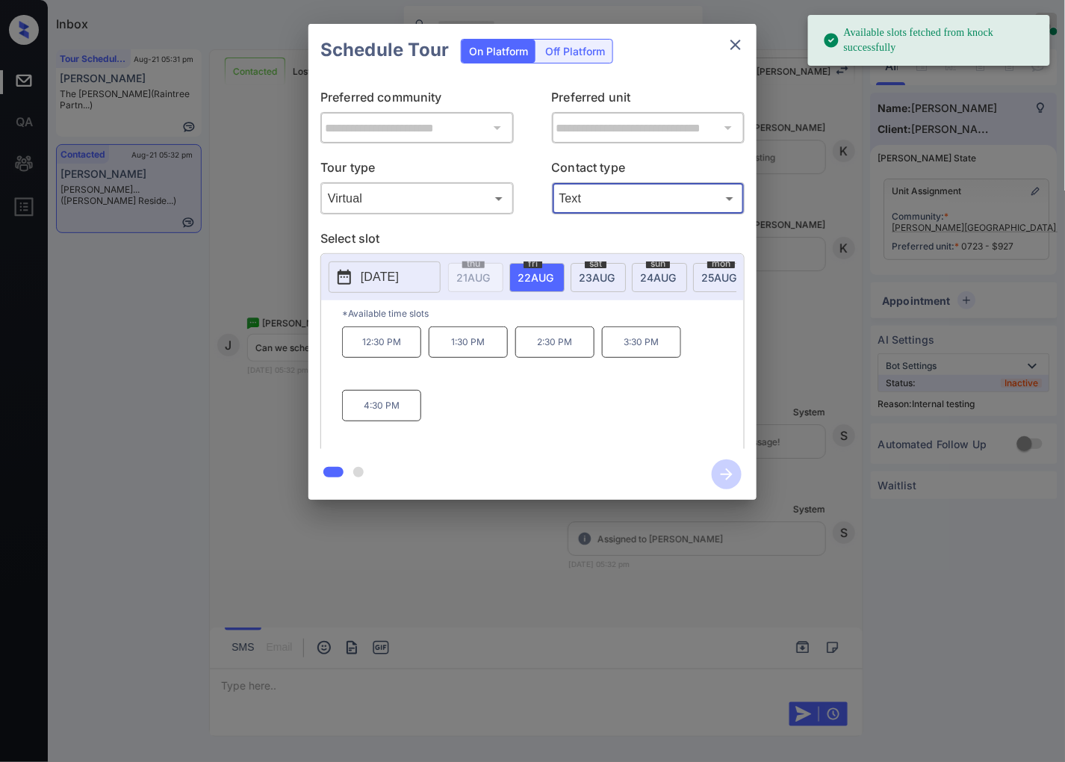
click at [385, 281] on p "[DATE]" at bounding box center [380, 277] width 38 height 18
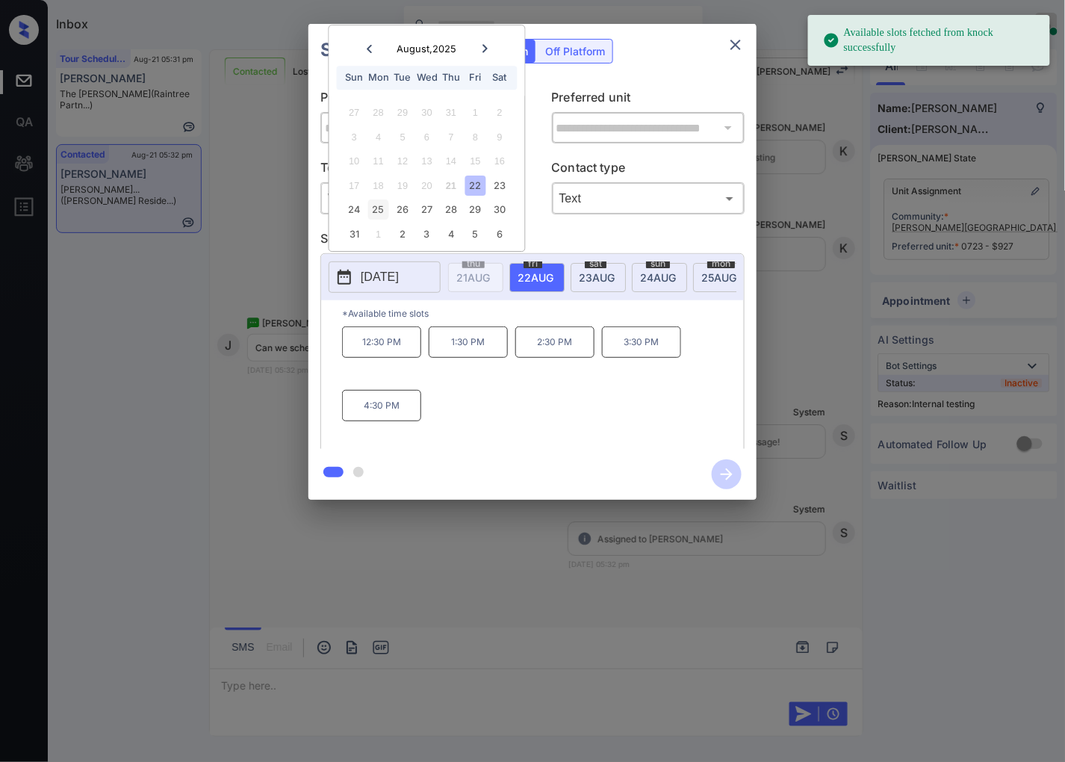
click at [371, 209] on div "25" at bounding box center [378, 210] width 20 height 20
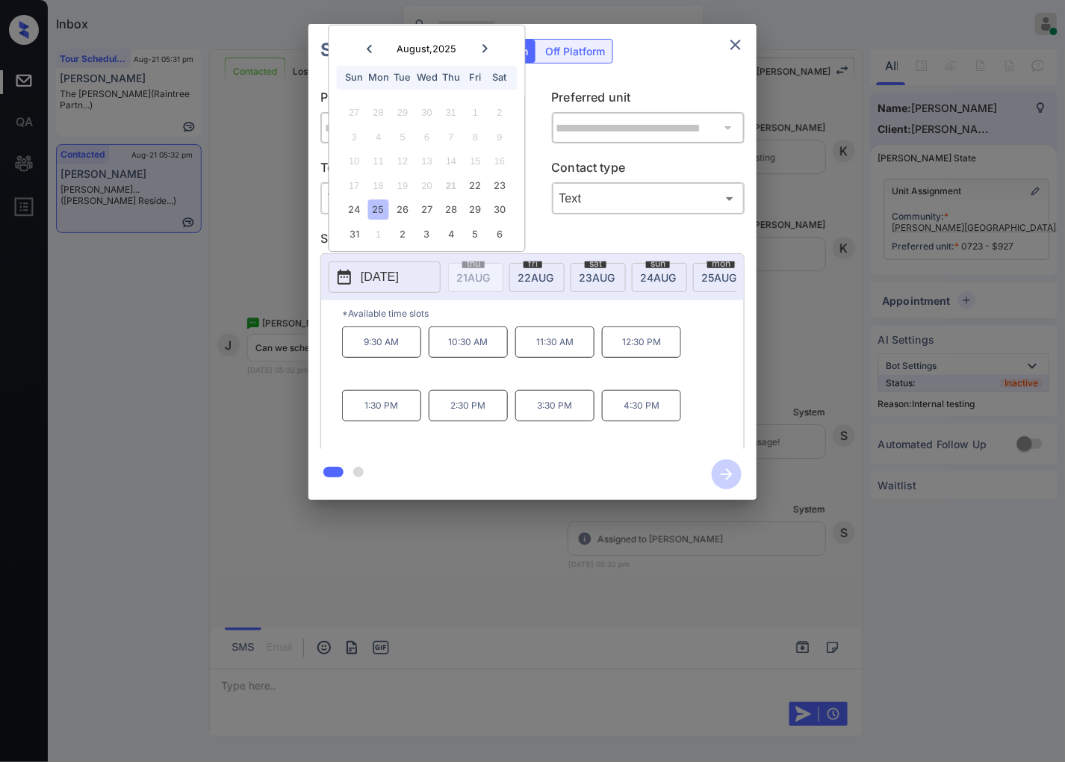
click at [349, 570] on div at bounding box center [532, 381] width 1065 height 762
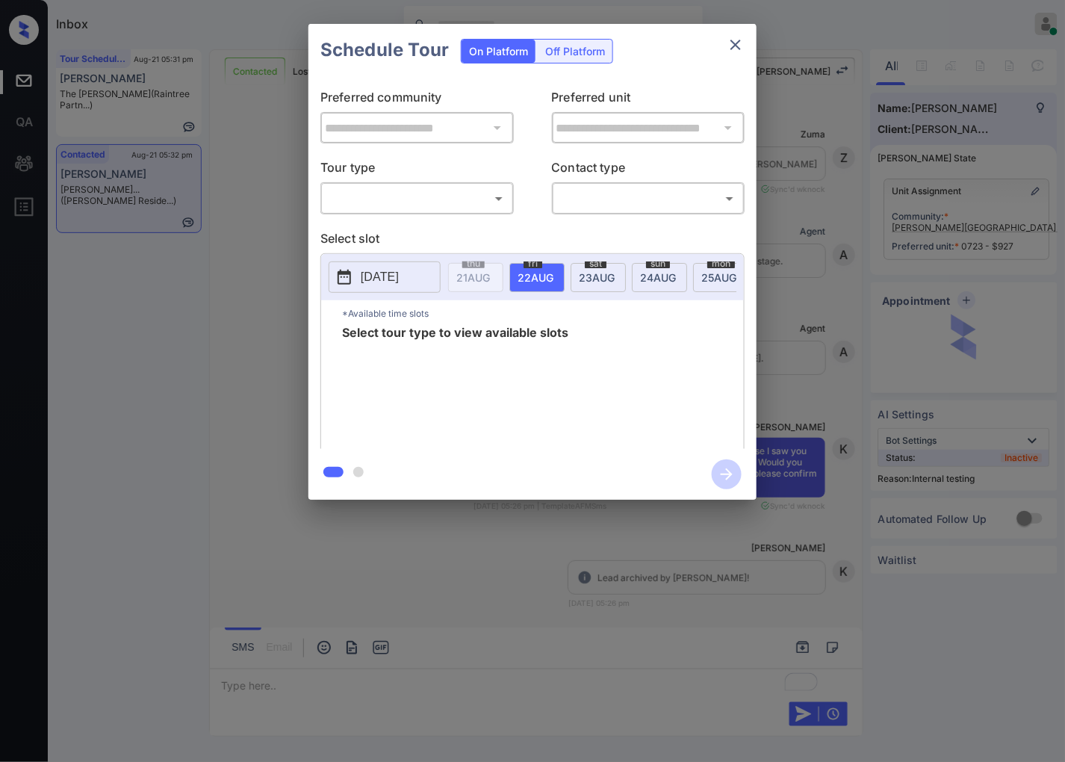
scroll to position [1466, 0]
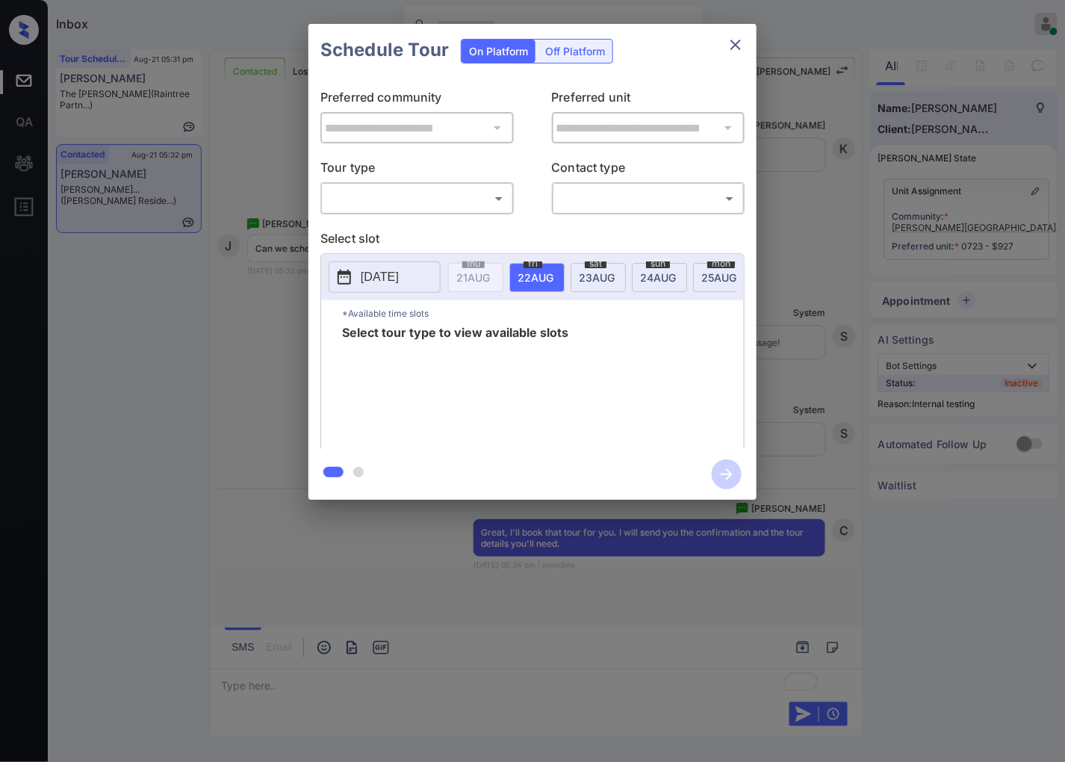
click at [412, 187] on body "Inbox Caroline Dacanay Online Set yourself offline Set yourself on break Profil…" at bounding box center [532, 381] width 1065 height 762
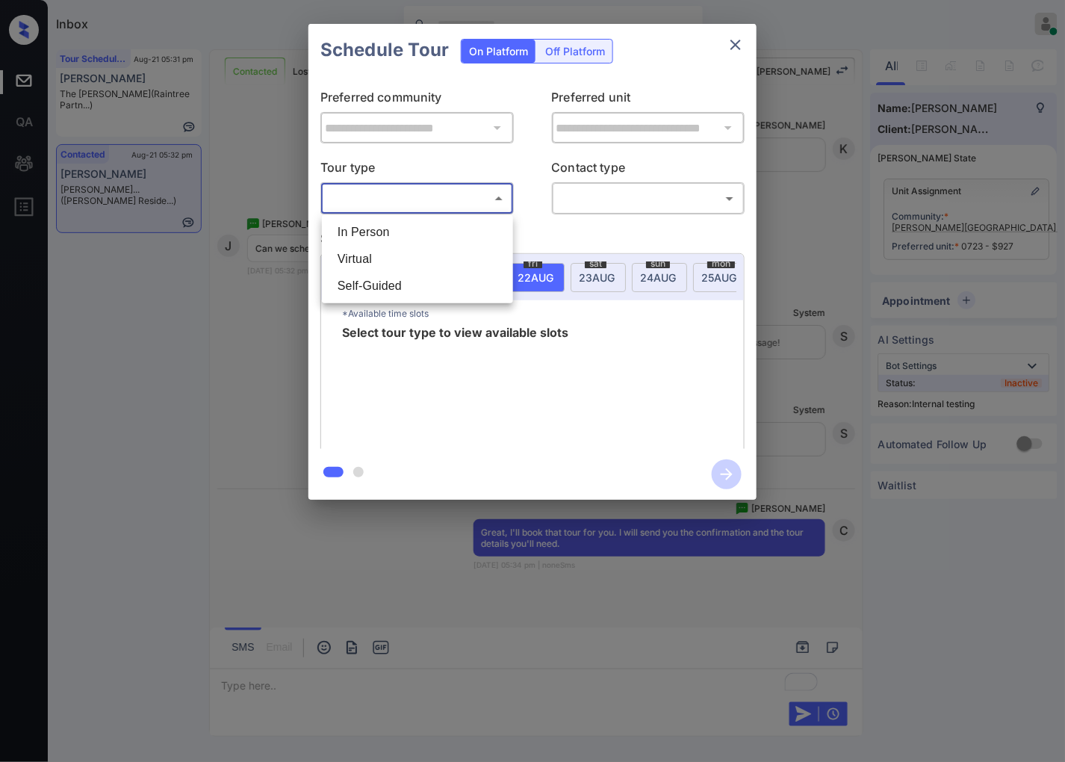
click at [423, 235] on li "In Person" at bounding box center [418, 232] width 184 height 27
type input "********"
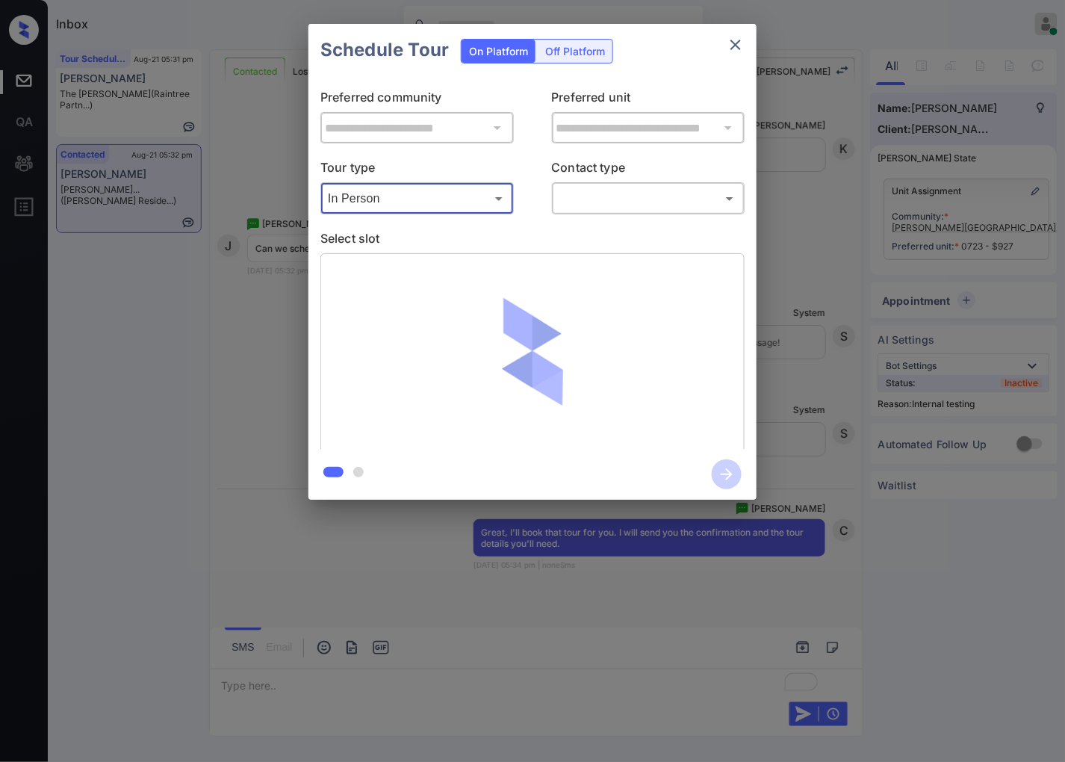
click at [577, 205] on body "Inbox Caroline Dacanay Online Set yourself offline Set yourself on break Profil…" at bounding box center [532, 381] width 1065 height 762
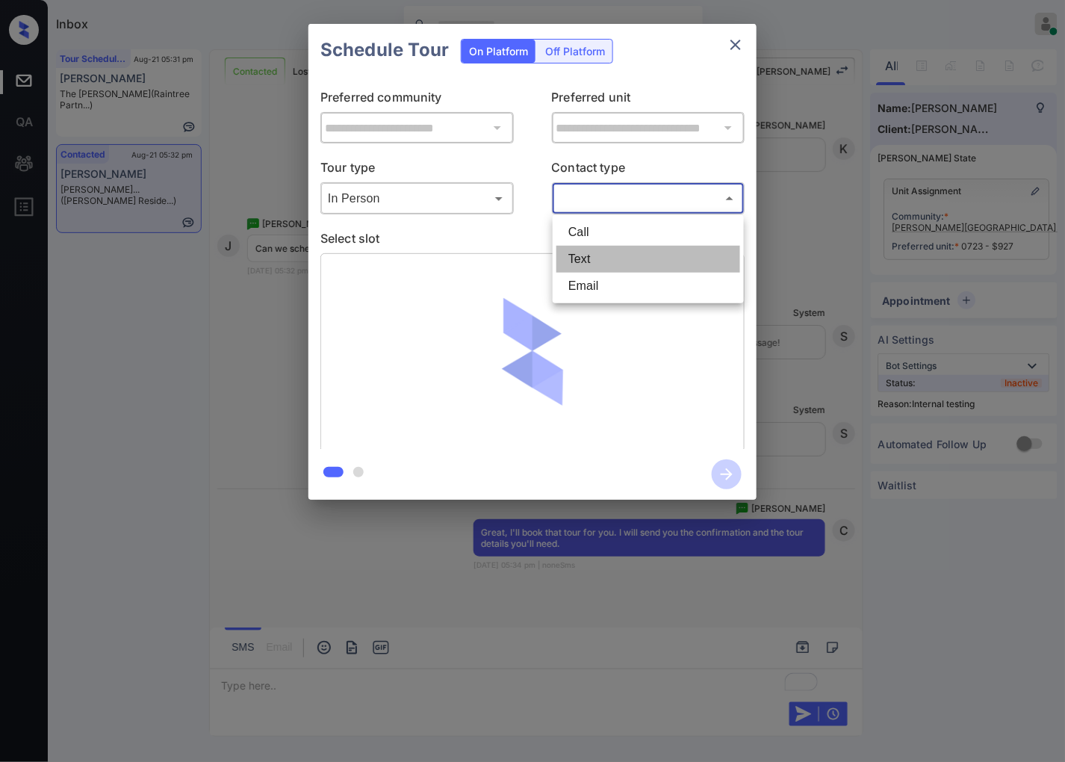
drag, startPoint x: 586, startPoint y: 255, endPoint x: 519, endPoint y: 436, distance: 193.5
click at [586, 255] on li "Text" at bounding box center [648, 259] width 184 height 27
type input "****"
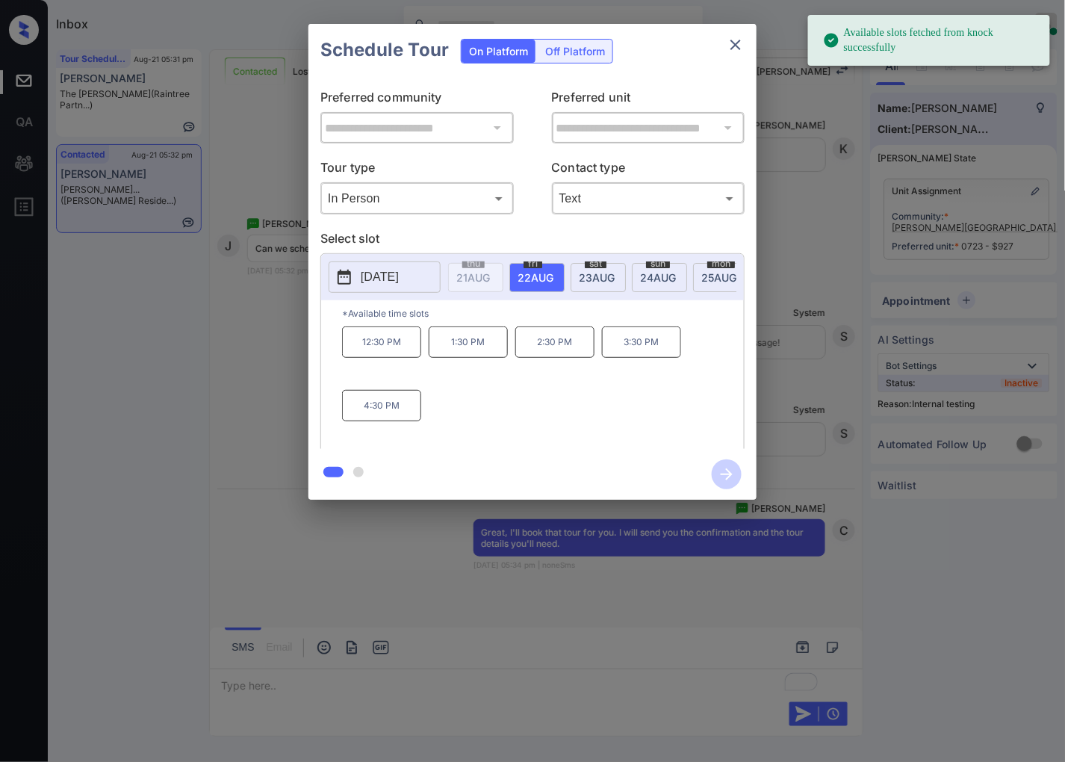
click at [378, 273] on p "[DATE]" at bounding box center [380, 277] width 38 height 18
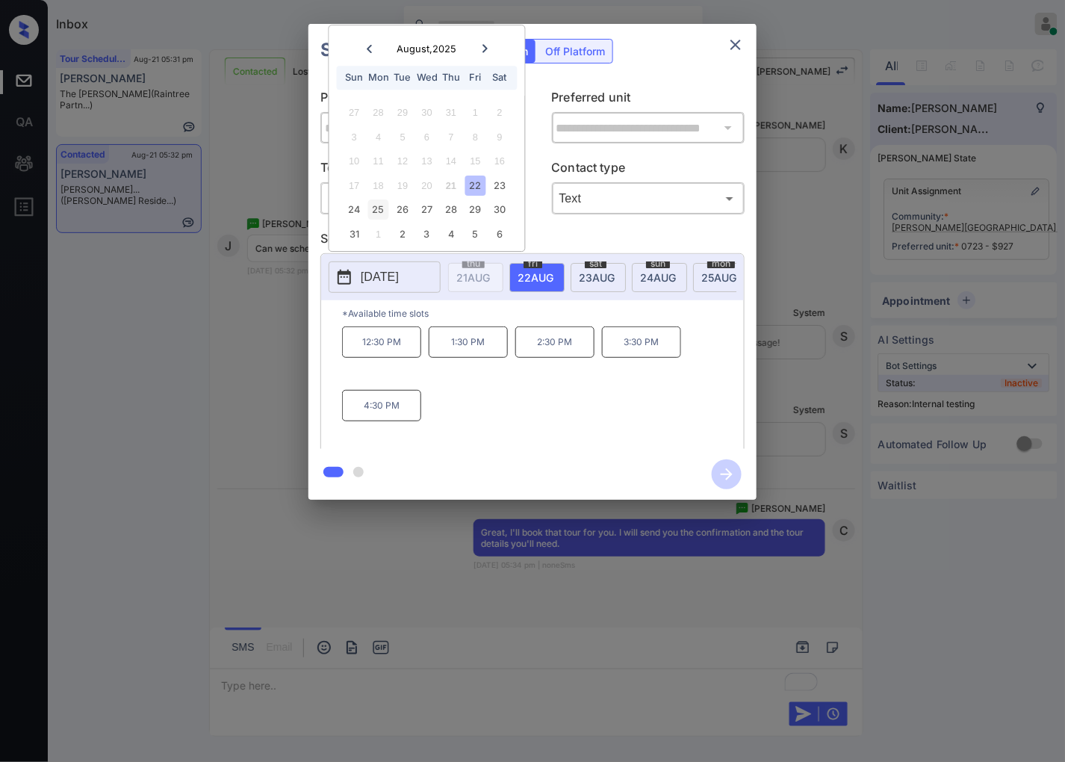
click at [374, 212] on div "25" at bounding box center [378, 210] width 20 height 20
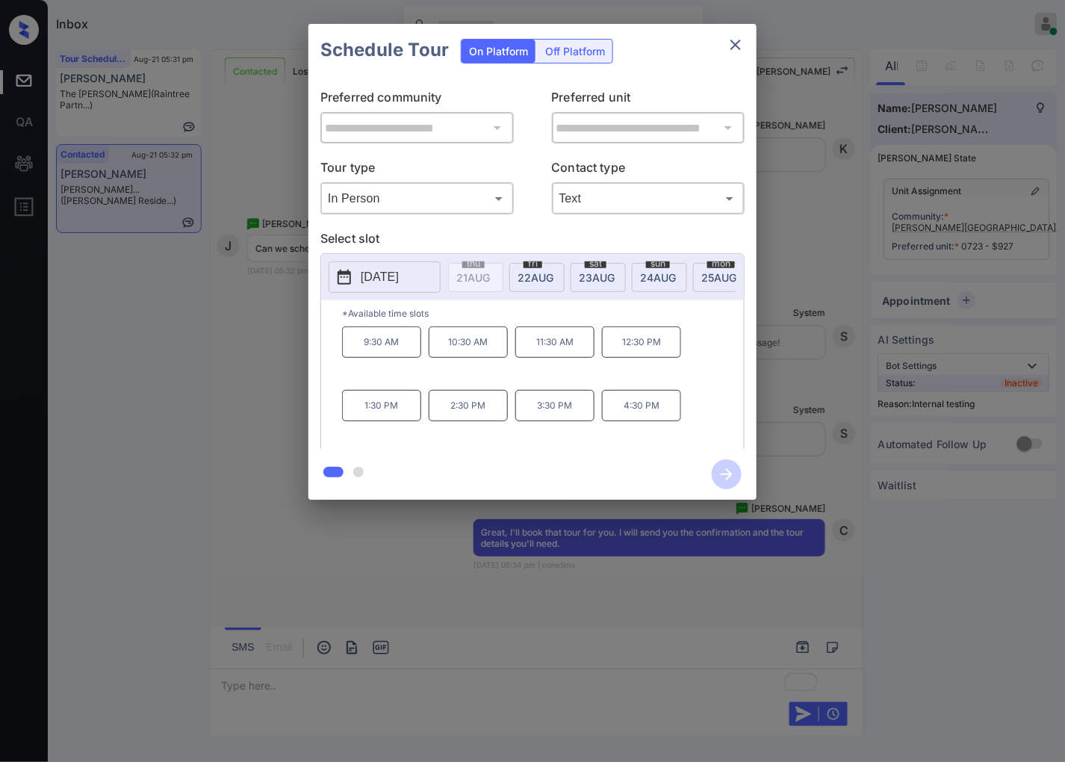
click at [398, 355] on p "9:30 AM" at bounding box center [381, 341] width 79 height 31
click at [721, 478] on icon "button" at bounding box center [727, 474] width 30 height 30
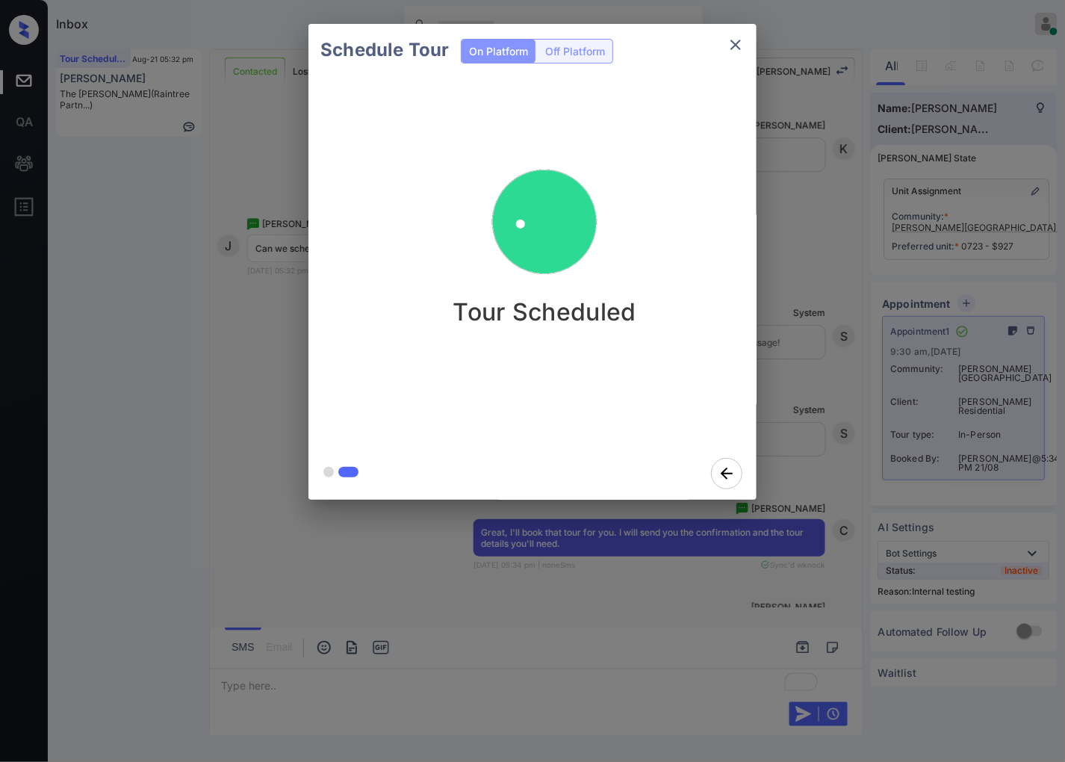
click at [733, 33] on button "close" at bounding box center [736, 45] width 30 height 30
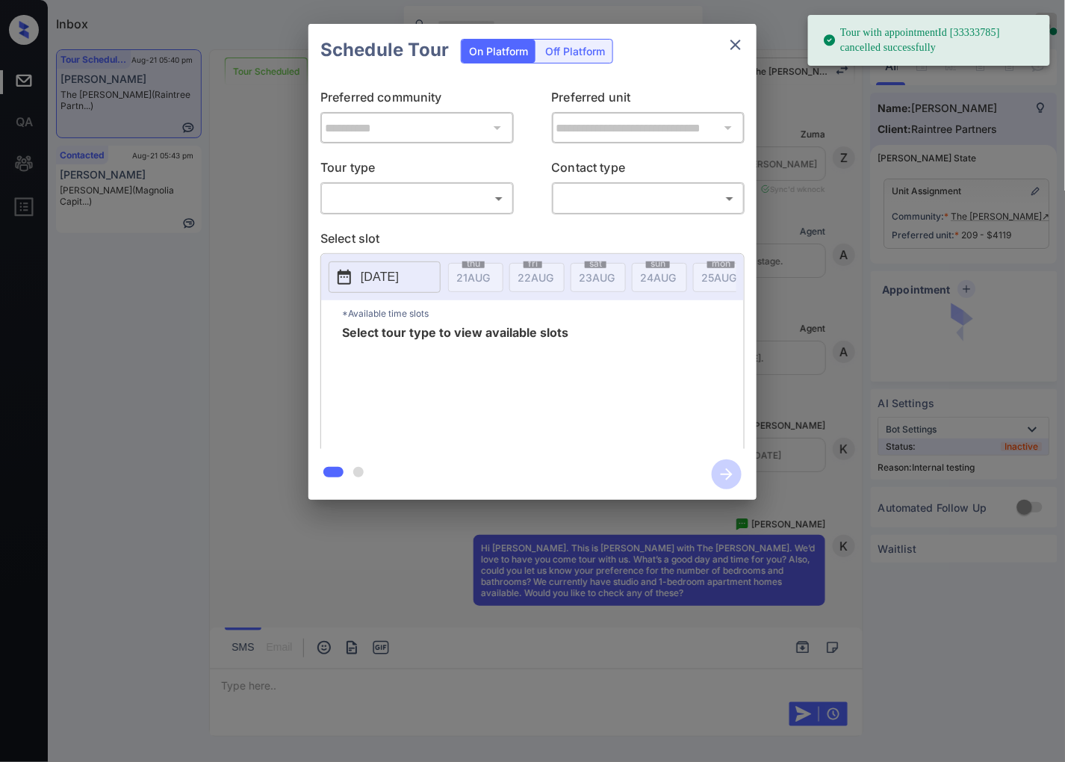
scroll to position [4259, 0]
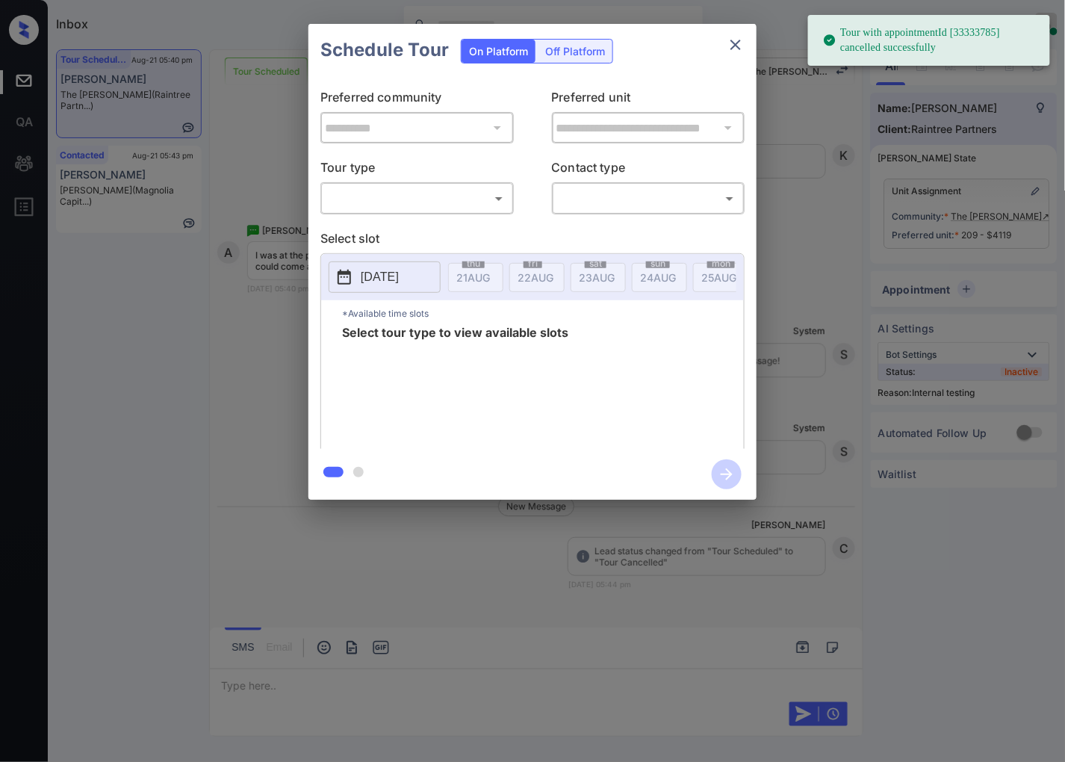
click at [464, 191] on body "Tour with appointmentId [33333785] cancelled successfully Inbox [PERSON_NAME] O…" at bounding box center [532, 381] width 1065 height 762
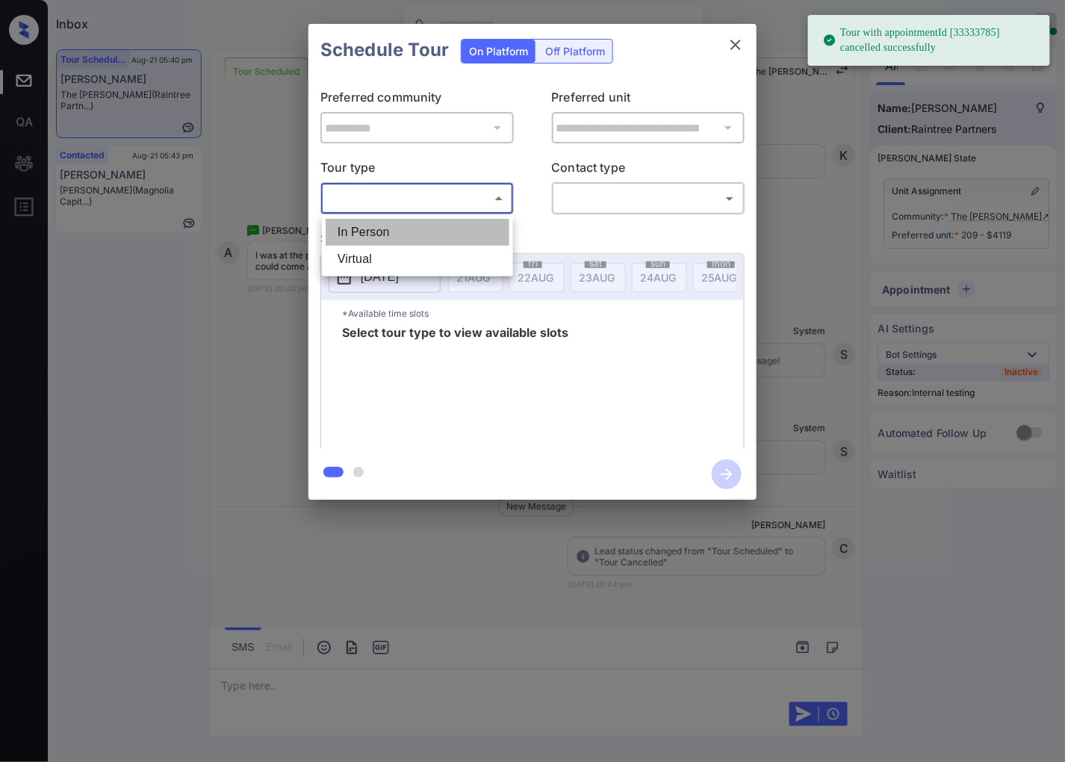
click at [468, 236] on li "In Person" at bounding box center [418, 232] width 184 height 27
type input "********"
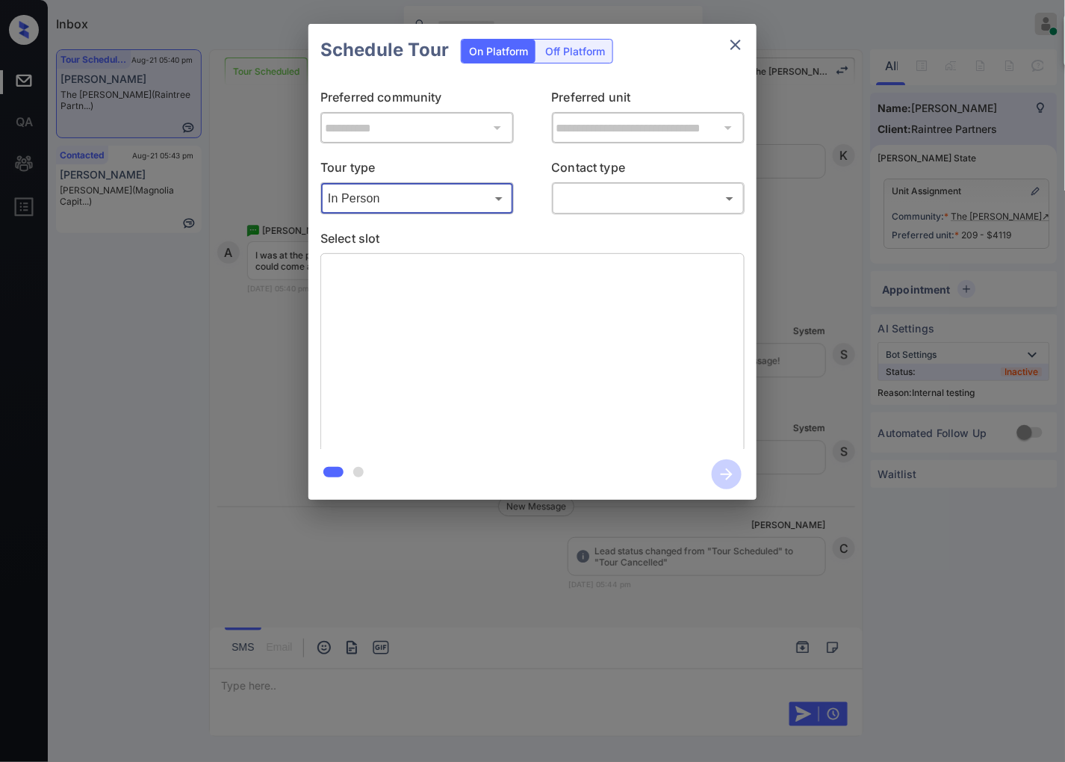
click at [559, 199] on body "Tour with appointmentId [33333785] cancelled successfully Inbox [PERSON_NAME] O…" at bounding box center [532, 381] width 1065 height 762
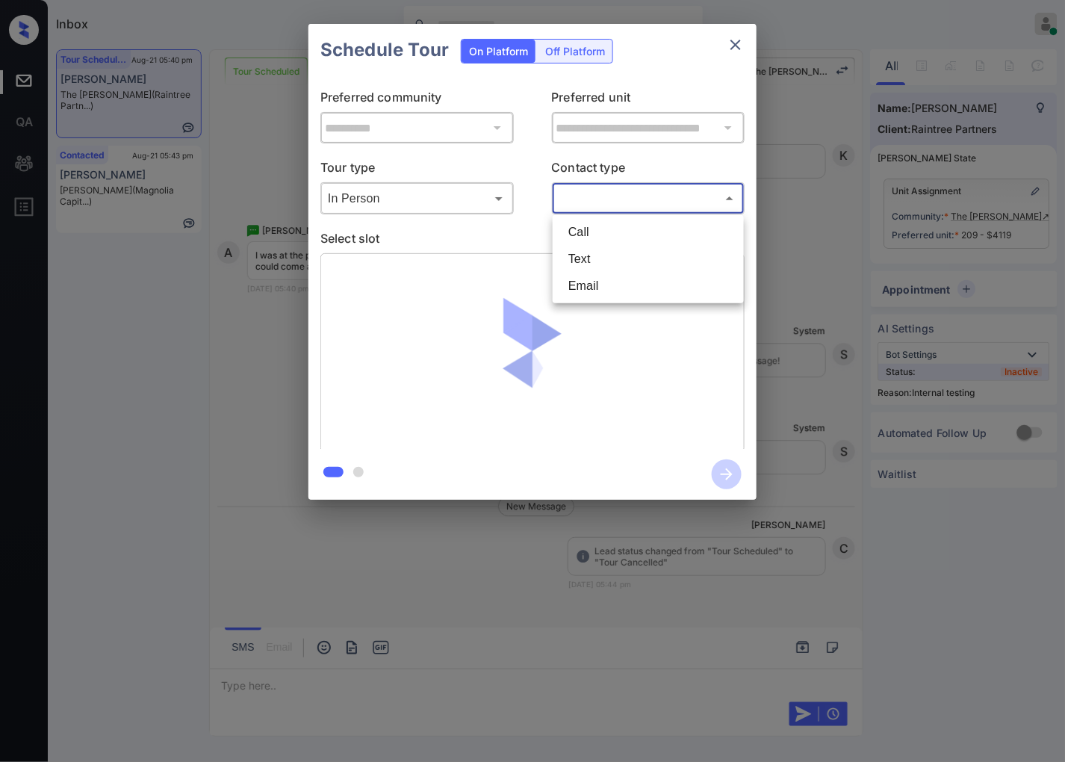
click at [597, 243] on li "Call" at bounding box center [648, 232] width 184 height 27
click at [609, 195] on body "Inbox [PERSON_NAME] Online Set yourself offline Set yourself on break Profile S…" at bounding box center [532, 381] width 1065 height 762
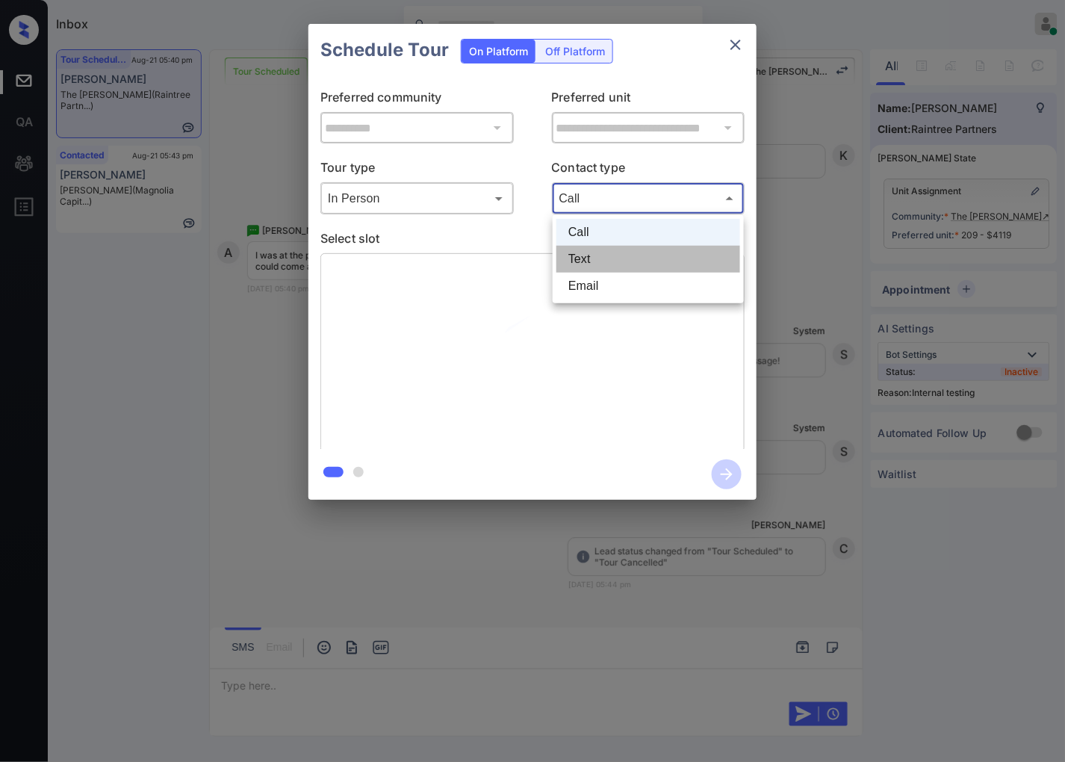
click at [595, 255] on li "Text" at bounding box center [648, 259] width 184 height 27
type input "****"
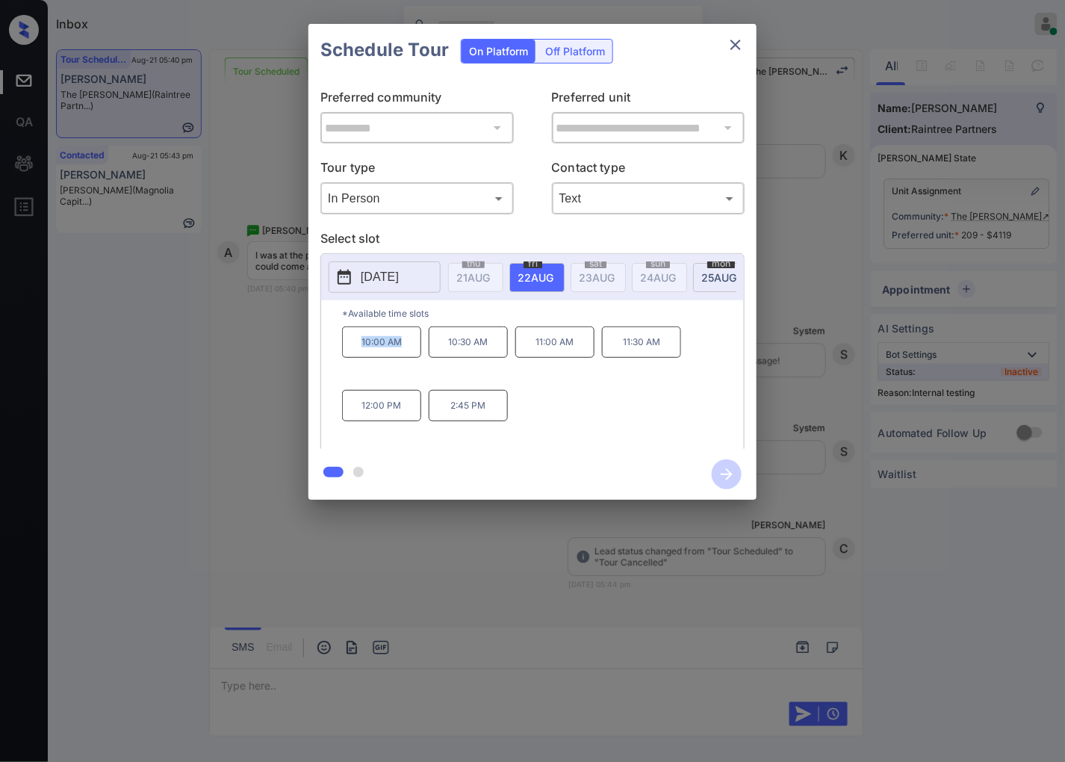
drag, startPoint x: 404, startPoint y: 359, endPoint x: 34, endPoint y: 434, distance: 377.9
click at [361, 356] on p "10:00 AM" at bounding box center [381, 341] width 79 height 31
copy p "10:00 AM"
drag, startPoint x: 411, startPoint y: 420, endPoint x: 350, endPoint y: 420, distance: 61.2
click at [350, 420] on p "12:00 PM" at bounding box center [381, 405] width 79 height 31
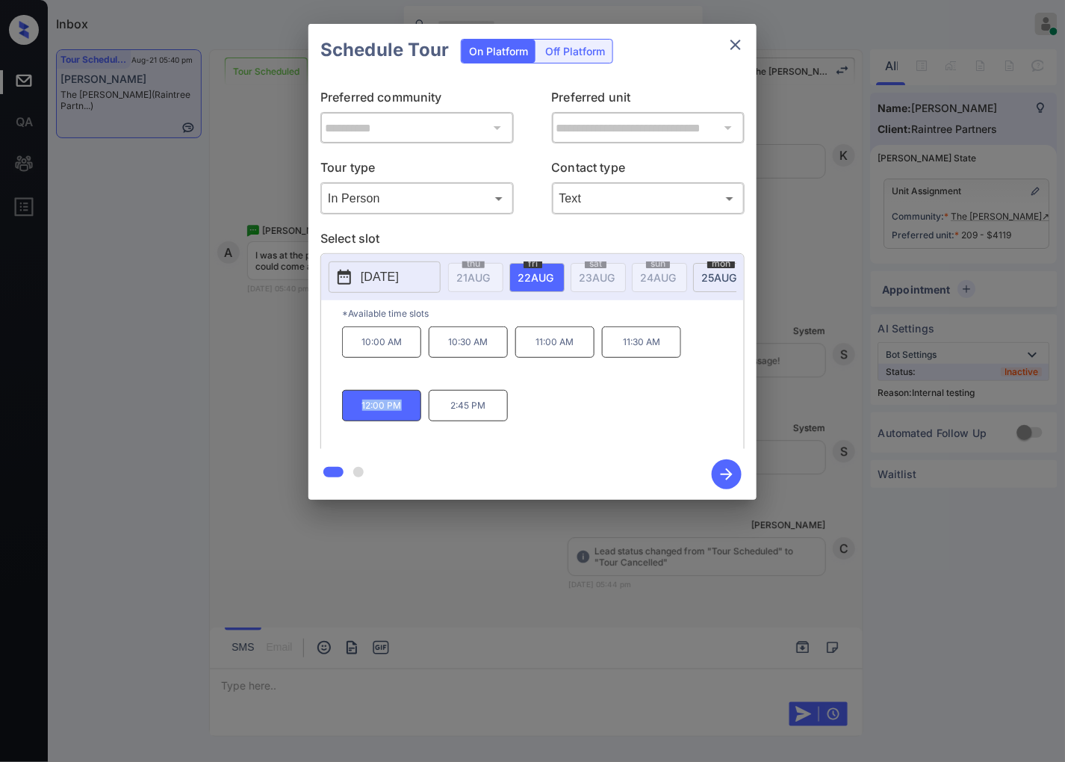
copy p "12:00 PM"
drag, startPoint x: 498, startPoint y: 412, endPoint x: 451, endPoint y: 414, distance: 47.1
click at [451, 414] on p "2:45 PM" at bounding box center [468, 405] width 79 height 31
copy p "2:45 PM"
click at [257, 531] on div at bounding box center [532, 381] width 1065 height 762
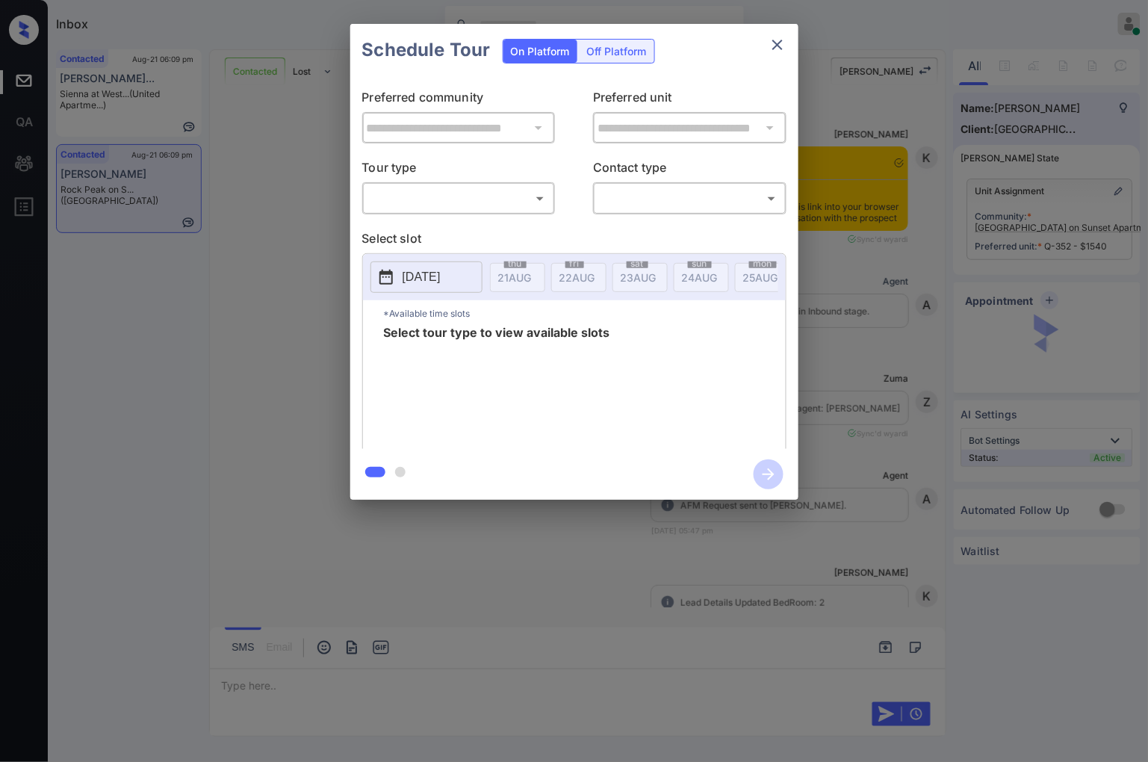
scroll to position [2619, 0]
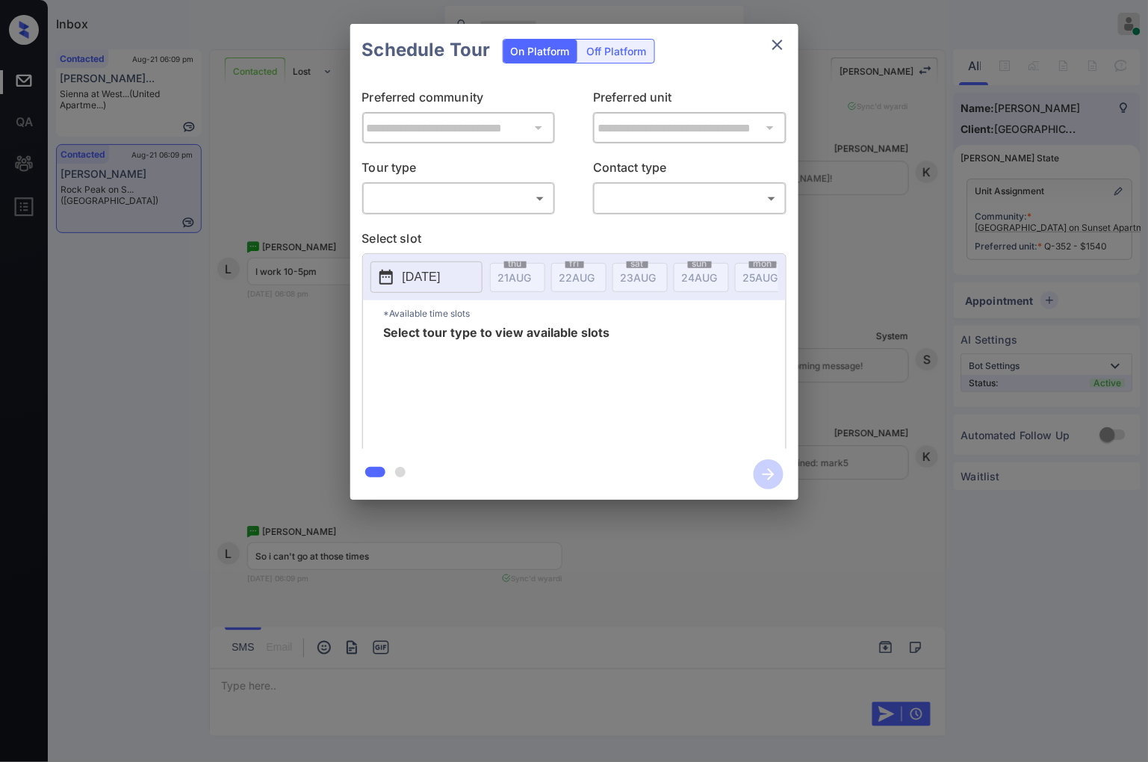
click at [474, 192] on body "Inbox [PERSON_NAME] Online Set yourself offline Set yourself on break Profile S…" at bounding box center [574, 381] width 1148 height 762
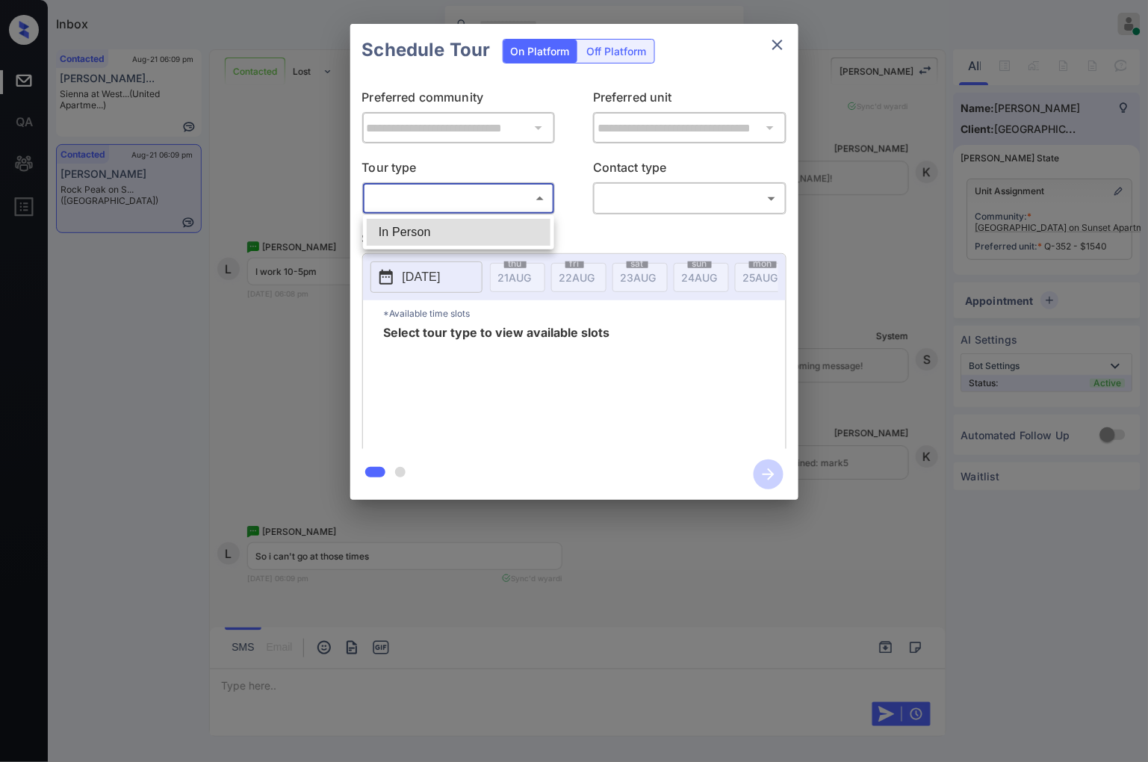
click at [491, 232] on li "In Person" at bounding box center [459, 232] width 184 height 27
type input "********"
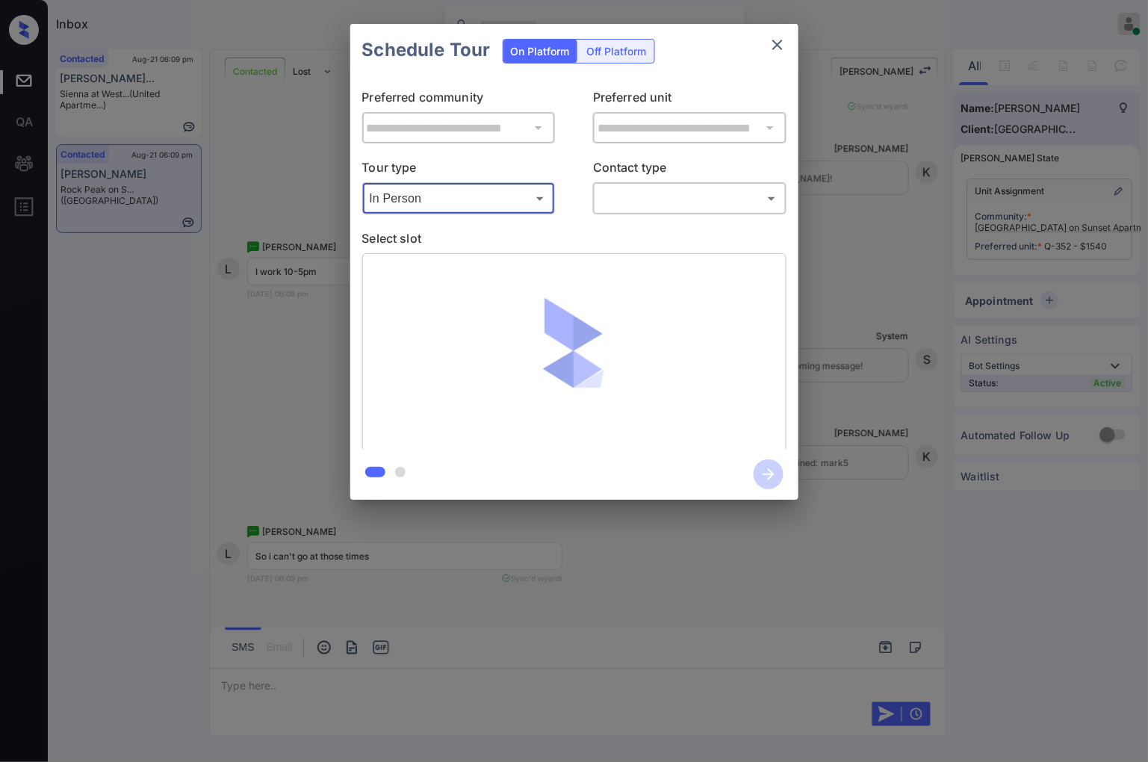
click at [705, 200] on body "Inbox Caroline Dacanay Online Set yourself offline Set yourself on break Profil…" at bounding box center [574, 381] width 1148 height 762
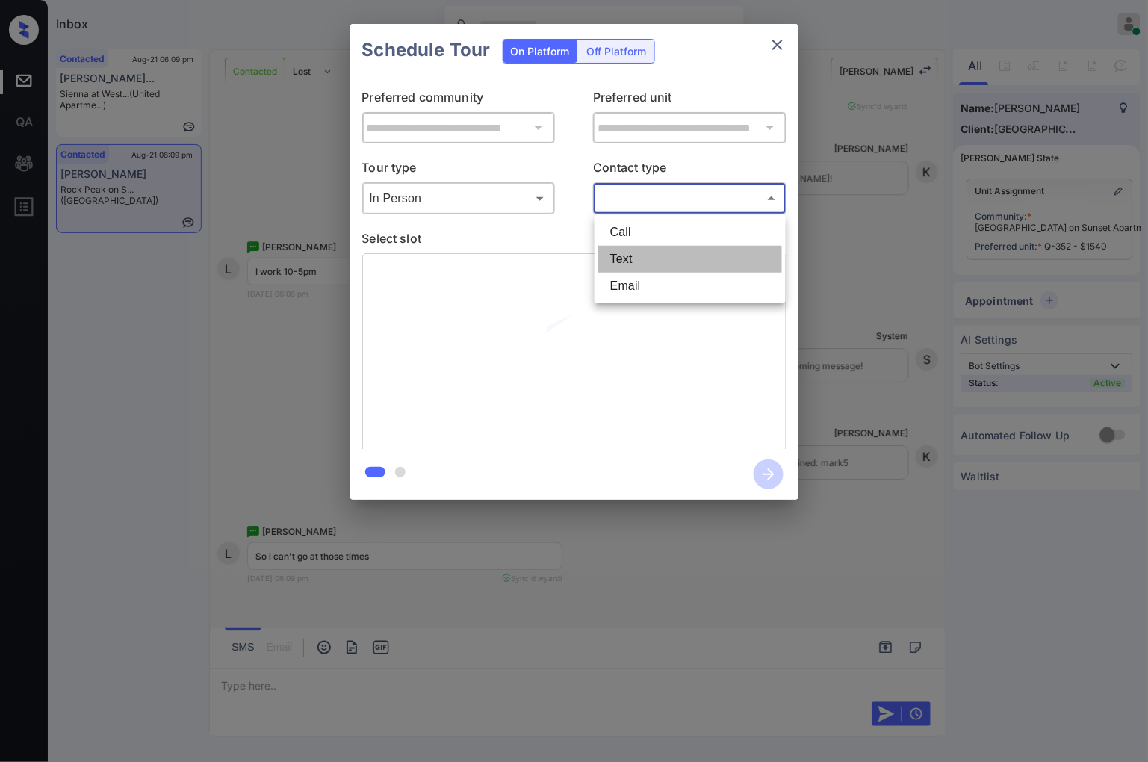
click at [672, 266] on li "Text" at bounding box center [690, 259] width 184 height 27
type input "****"
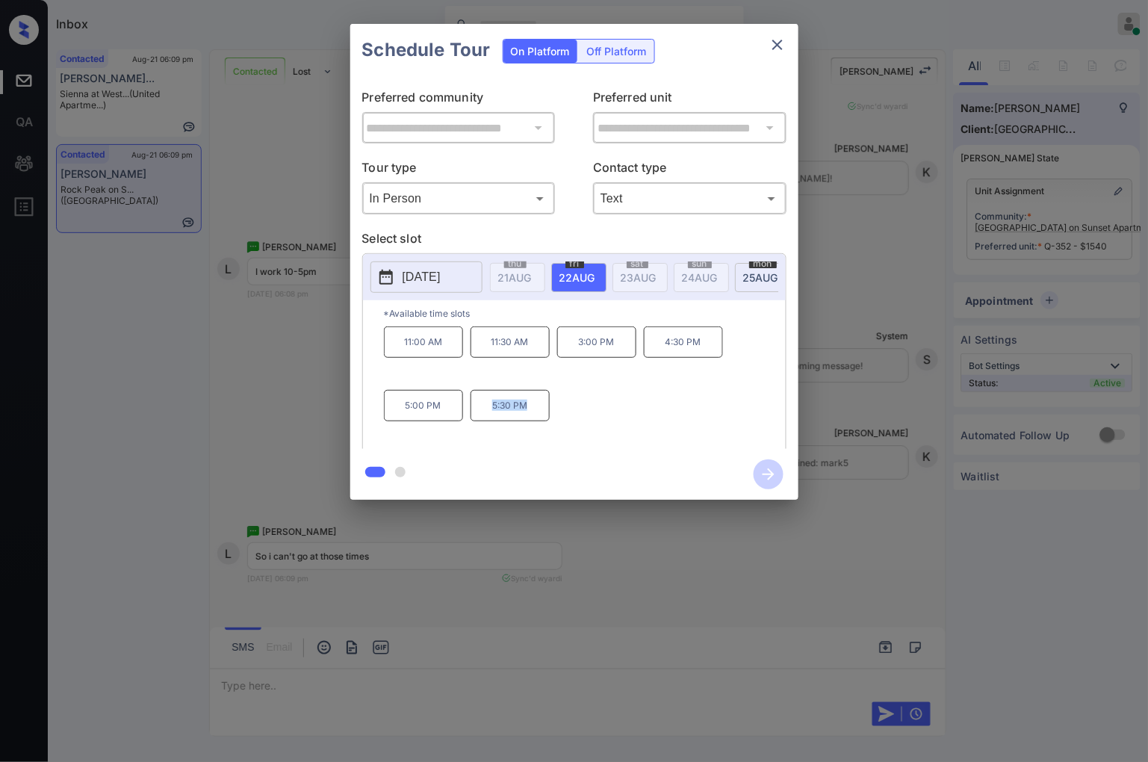
drag, startPoint x: 528, startPoint y: 419, endPoint x: 493, endPoint y: 419, distance: 35.1
click at [493, 419] on p "5:30 PM" at bounding box center [510, 405] width 79 height 31
copy p "5:30 PM"
click at [593, 682] on div at bounding box center [574, 381] width 1148 height 762
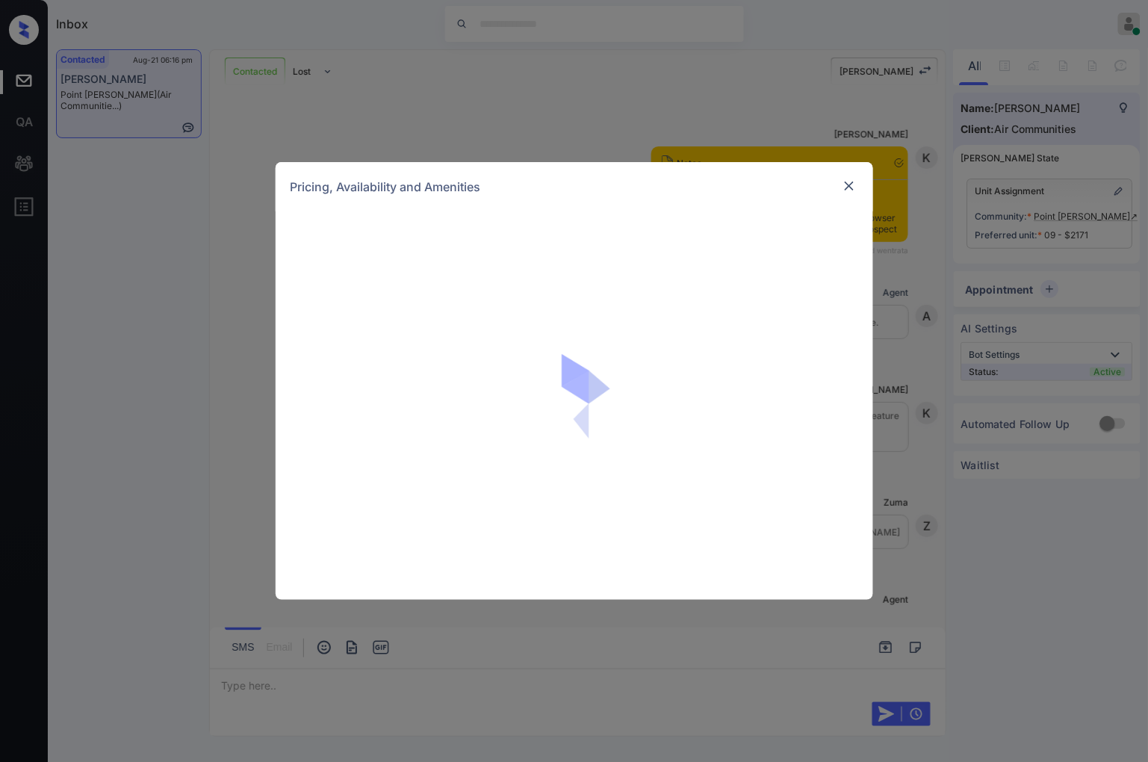
scroll to position [1131, 0]
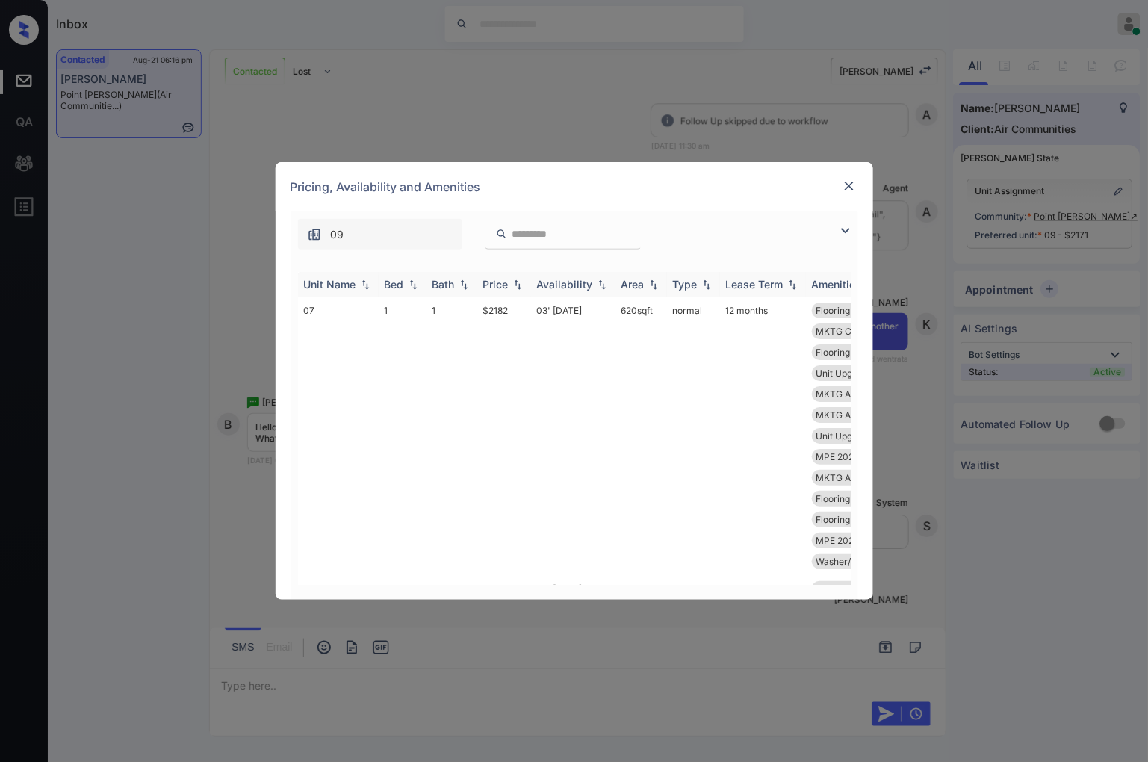
click at [516, 282] on img at bounding box center [517, 284] width 15 height 10
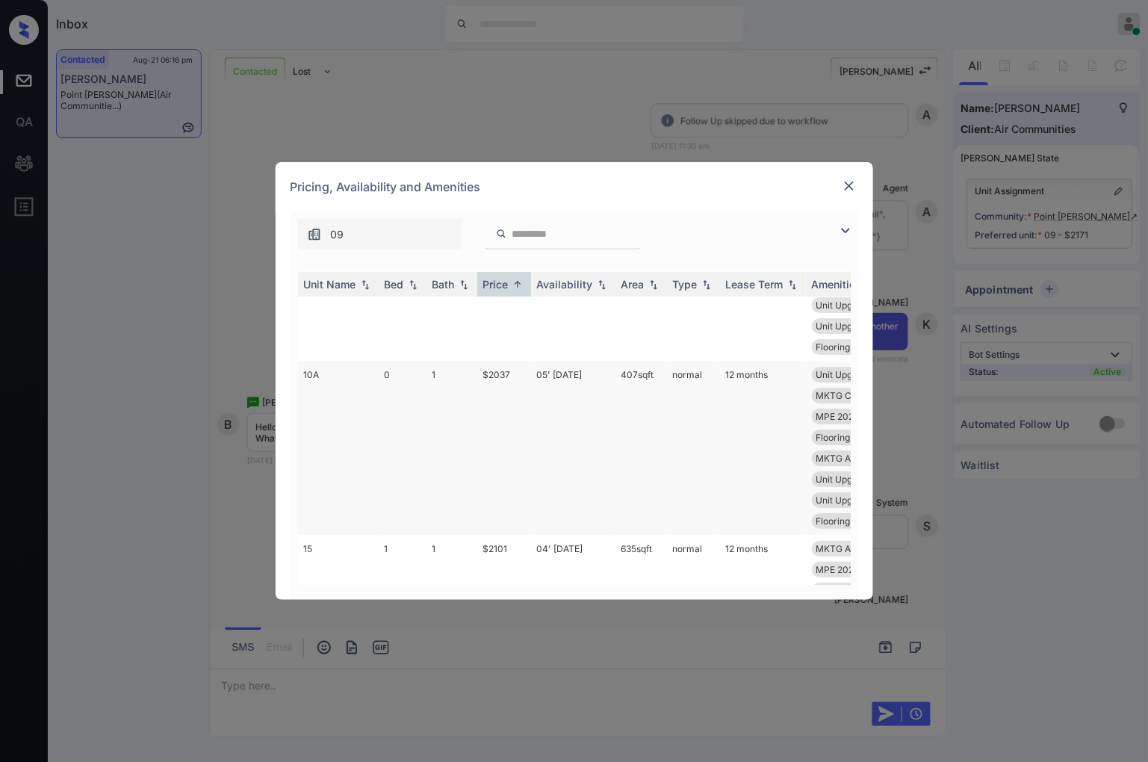
scroll to position [1494, 0]
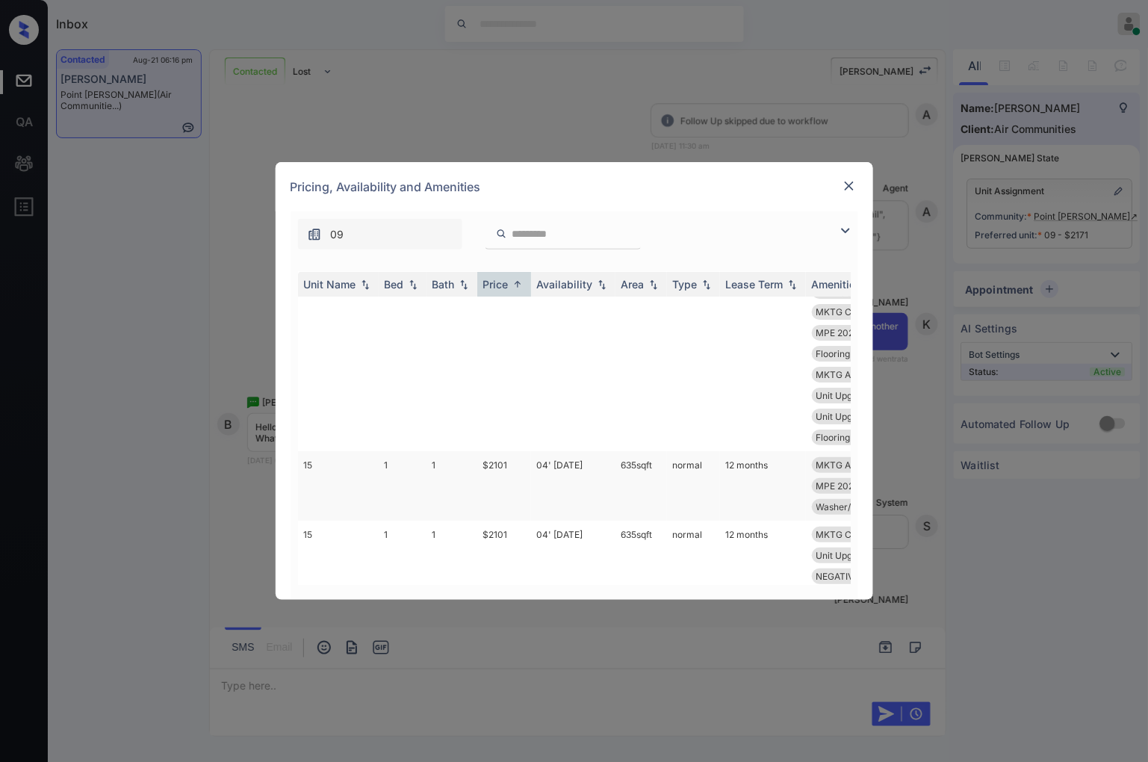
click at [502, 461] on td "$2101" at bounding box center [504, 485] width 54 height 69
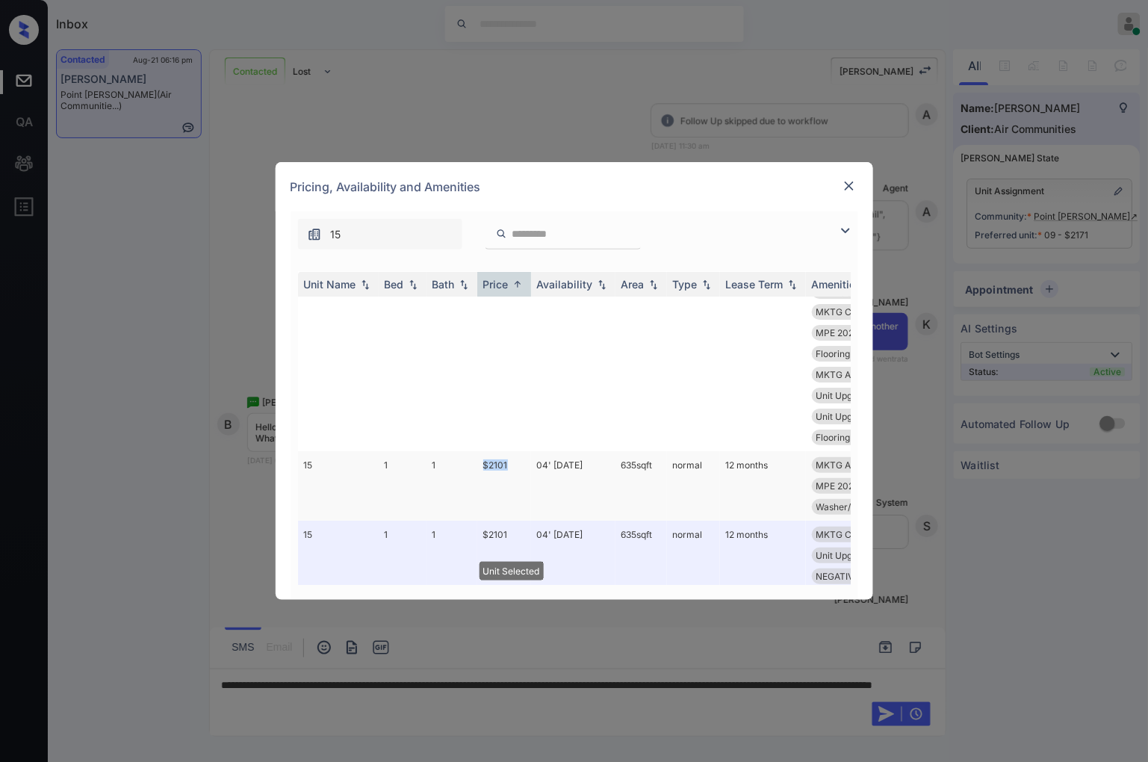
drag, startPoint x: 480, startPoint y: 462, endPoint x: 518, endPoint y: 465, distance: 37.5
click at [518, 465] on td "$2101" at bounding box center [504, 485] width 54 height 69
copy td "$2101"
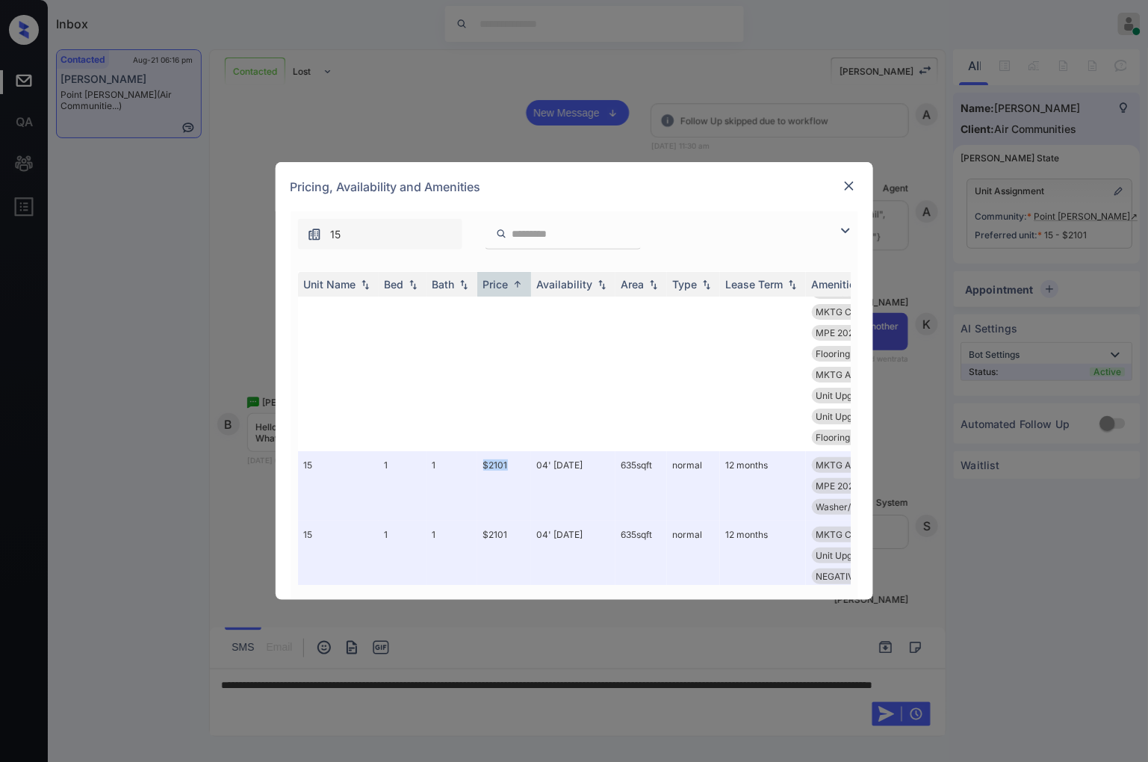
click at [849, 187] on img at bounding box center [849, 186] width 15 height 15
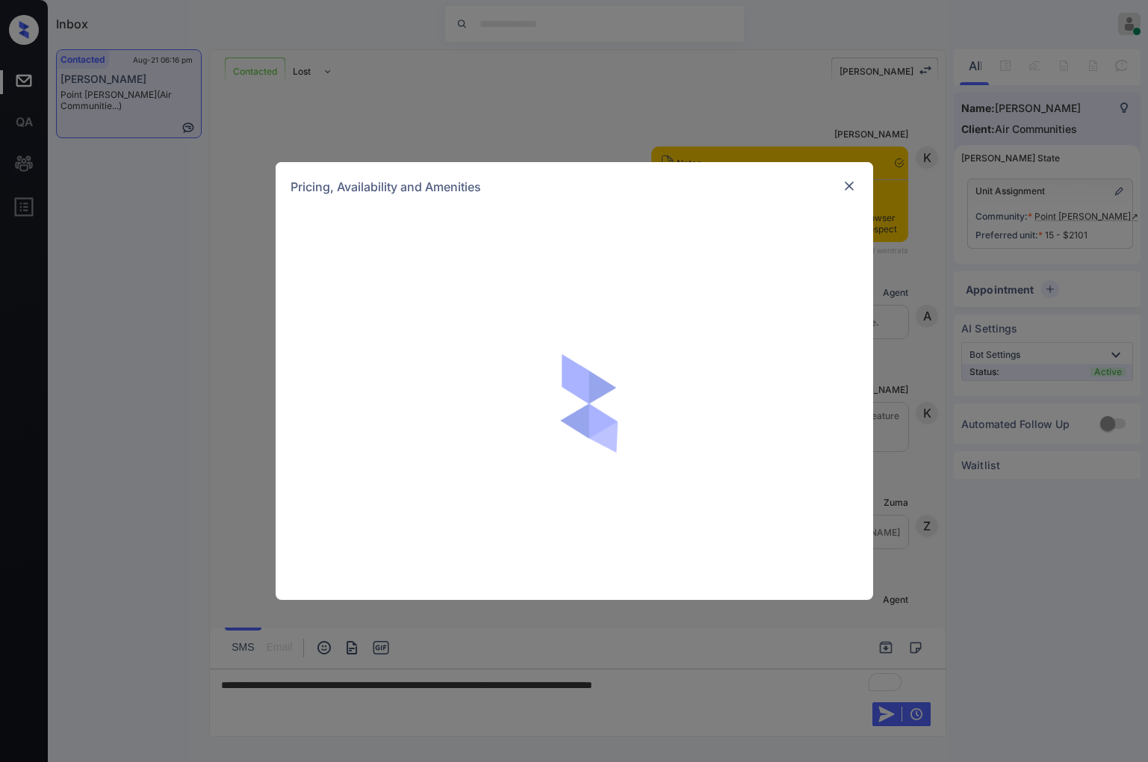
click at [850, 184] on img at bounding box center [849, 186] width 15 height 15
